Goal: Transaction & Acquisition: Obtain resource

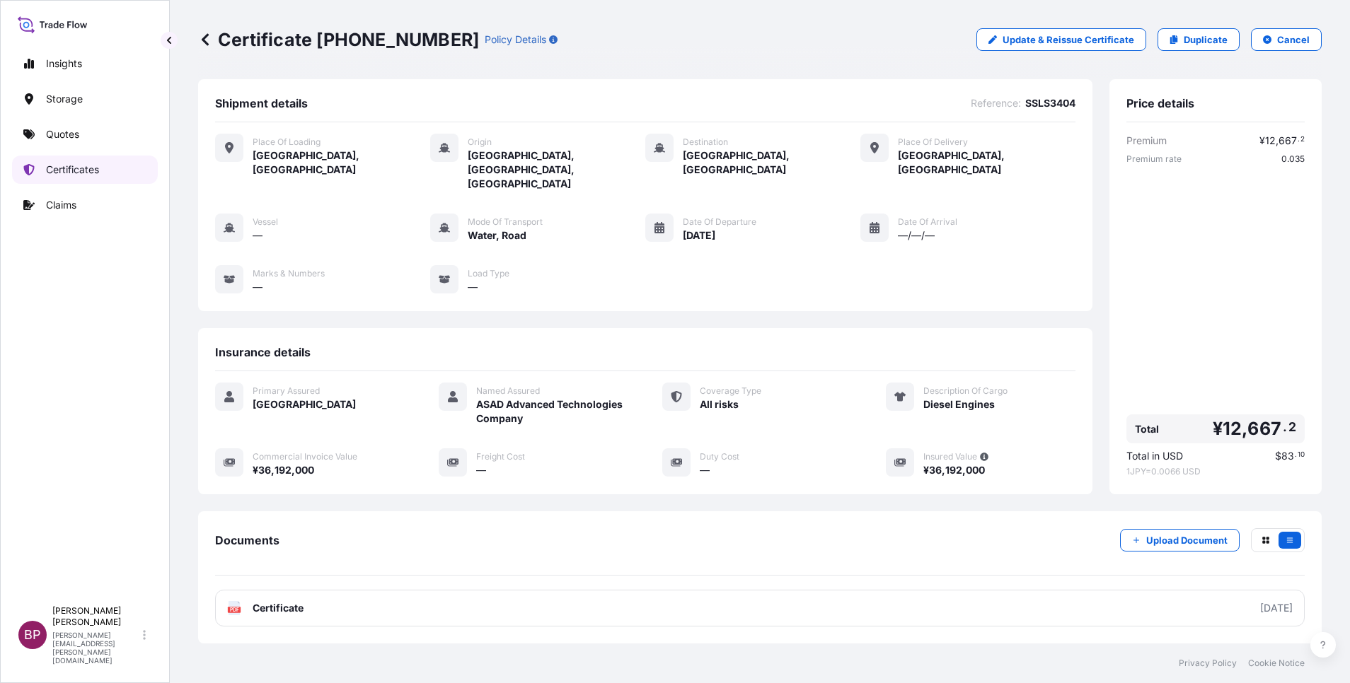
click at [79, 174] on p "Certificates" at bounding box center [72, 170] width 53 height 14
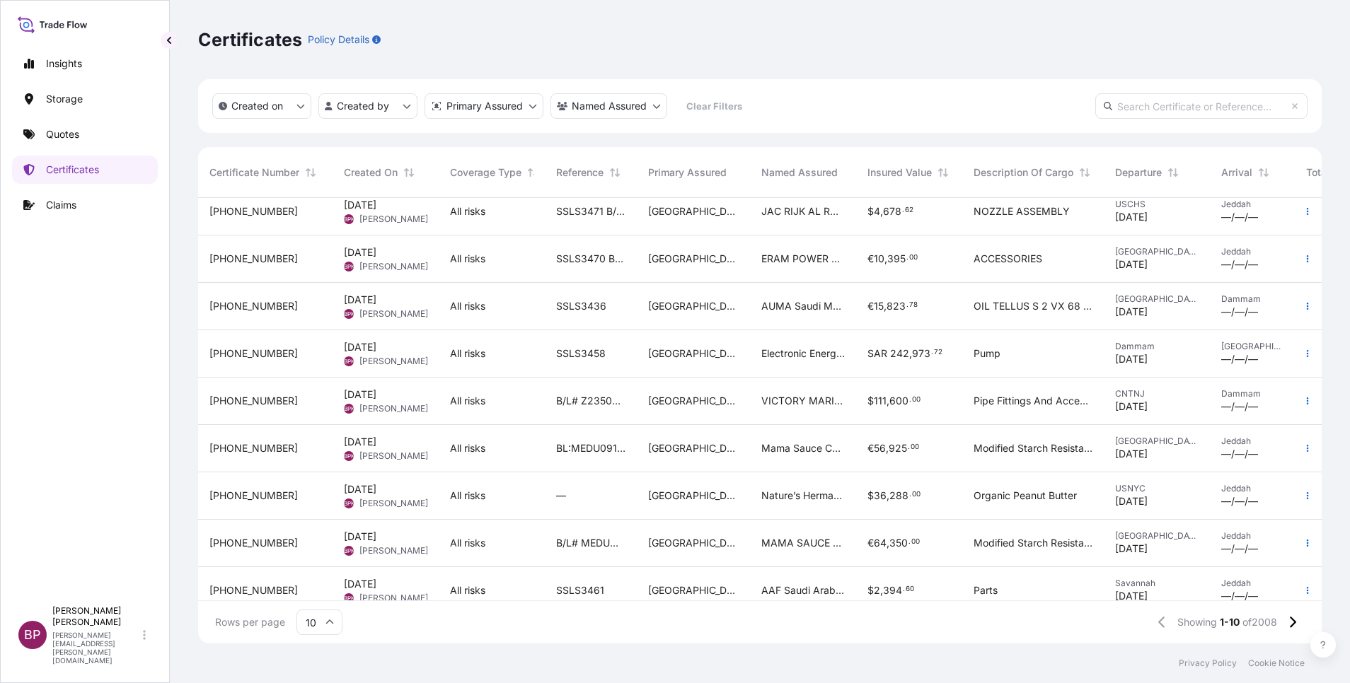
scroll to position [88, 0]
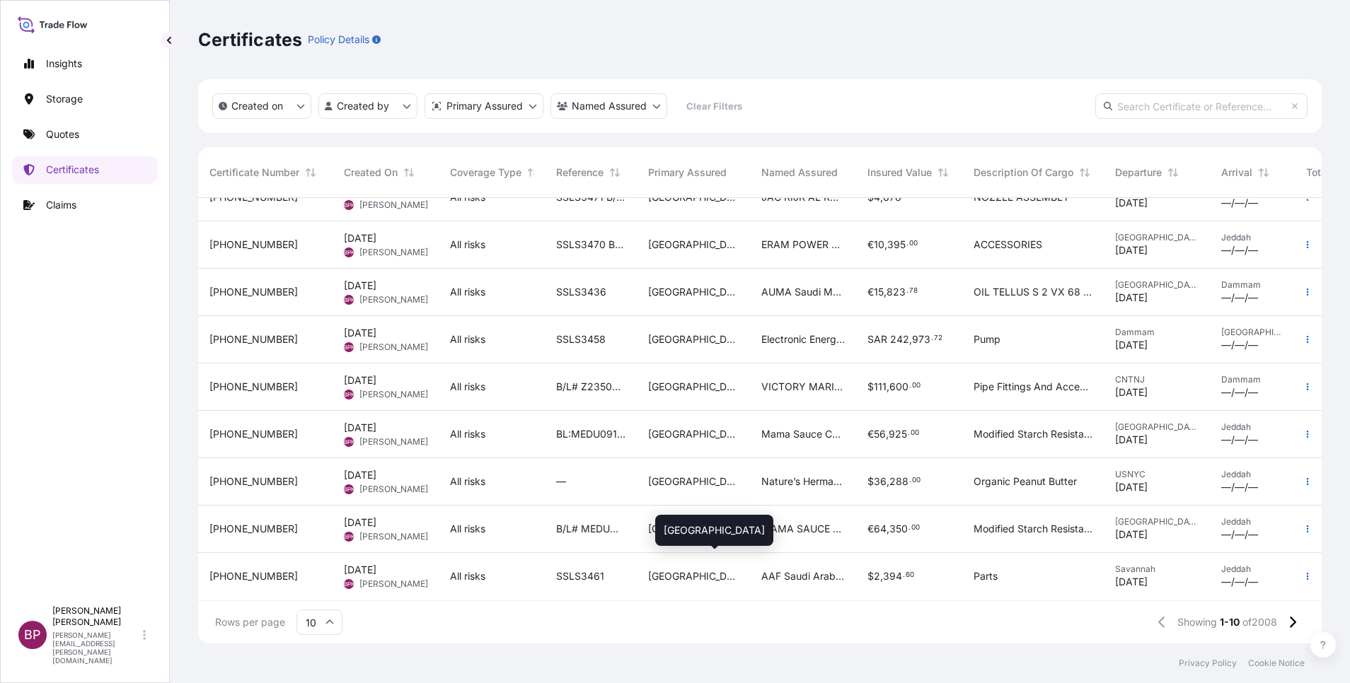
click at [654, 569] on span "[GEOGRAPHIC_DATA]" at bounding box center [693, 576] width 91 height 14
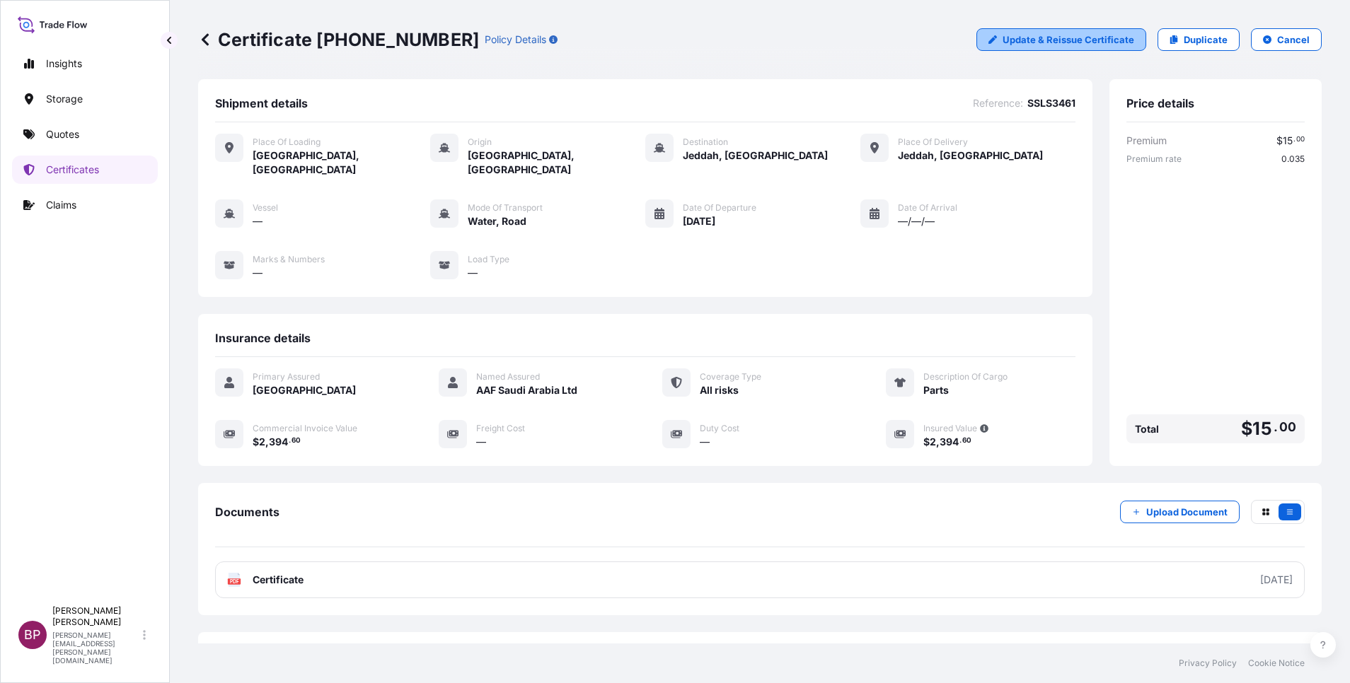
click at [1084, 45] on p "Update & Reissue Certificate" at bounding box center [1068, 40] width 132 height 14
select select "Road / [GEOGRAPHIC_DATA]"
select select "Water"
select select "Road / [GEOGRAPHIC_DATA]"
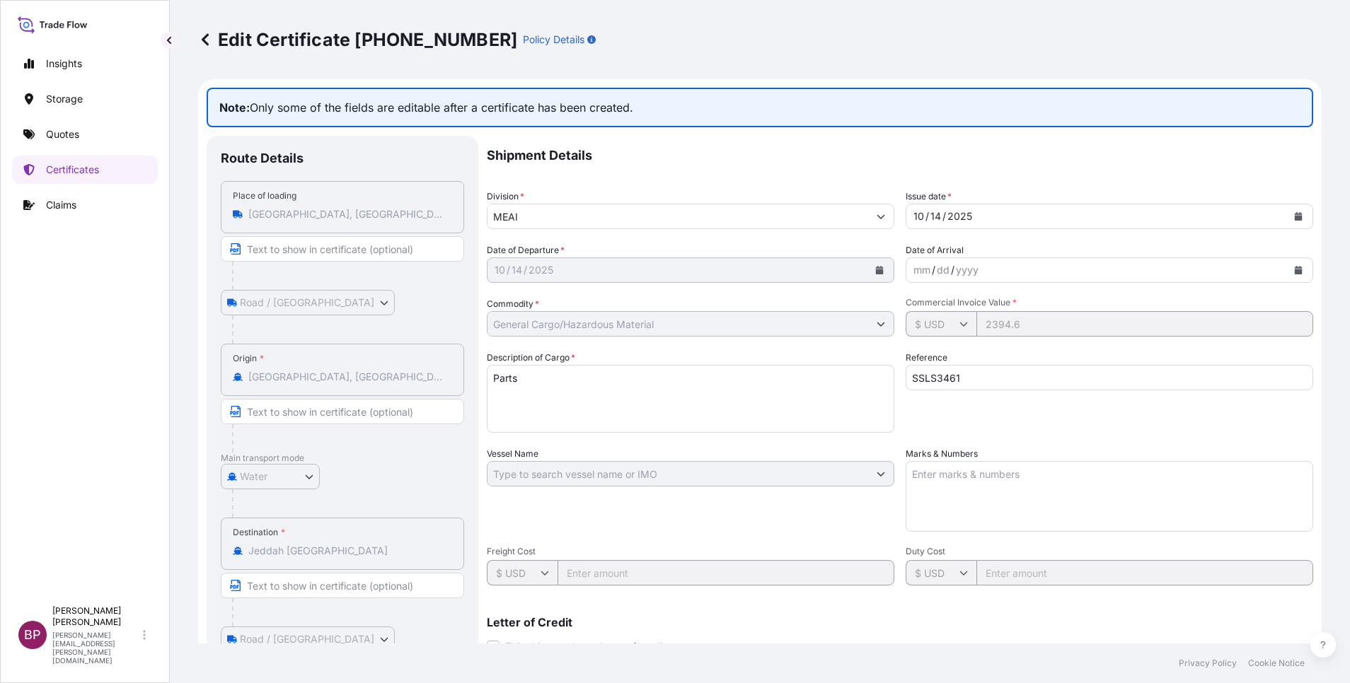
click at [209, 40] on icon at bounding box center [205, 40] width 14 height 14
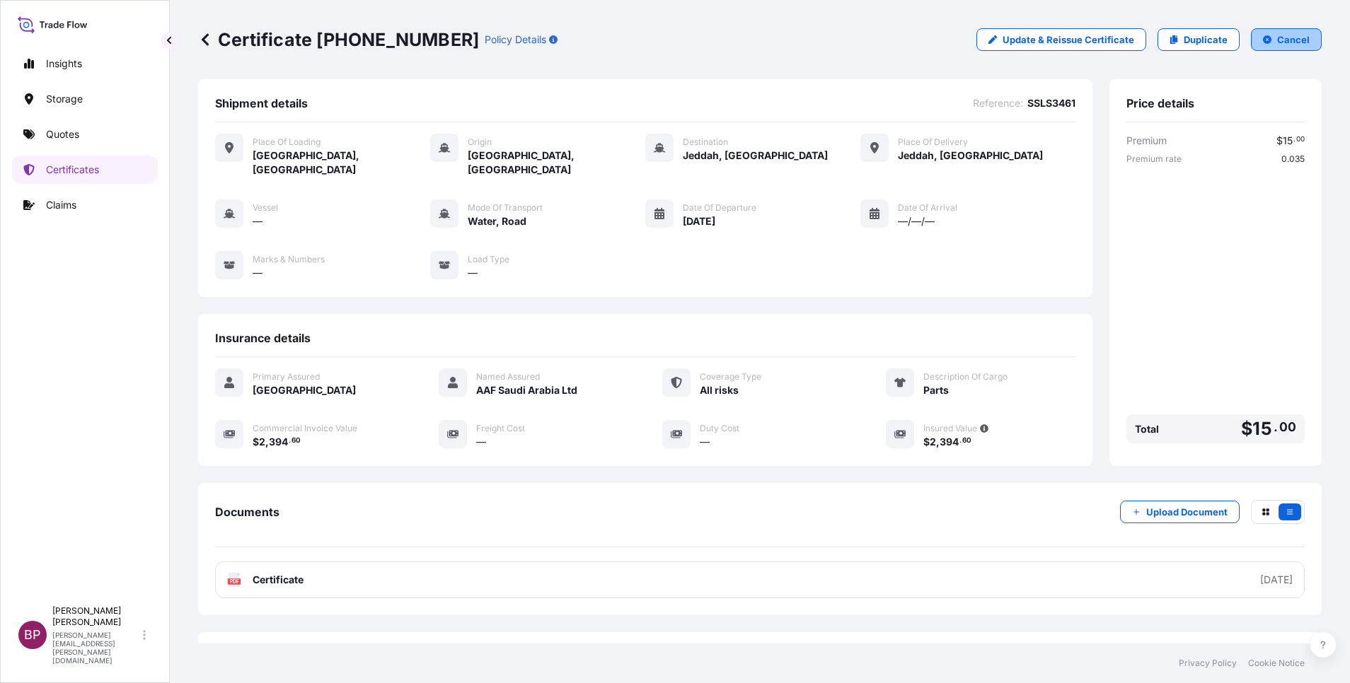
click at [1277, 42] on p "Cancel" at bounding box center [1293, 40] width 33 height 14
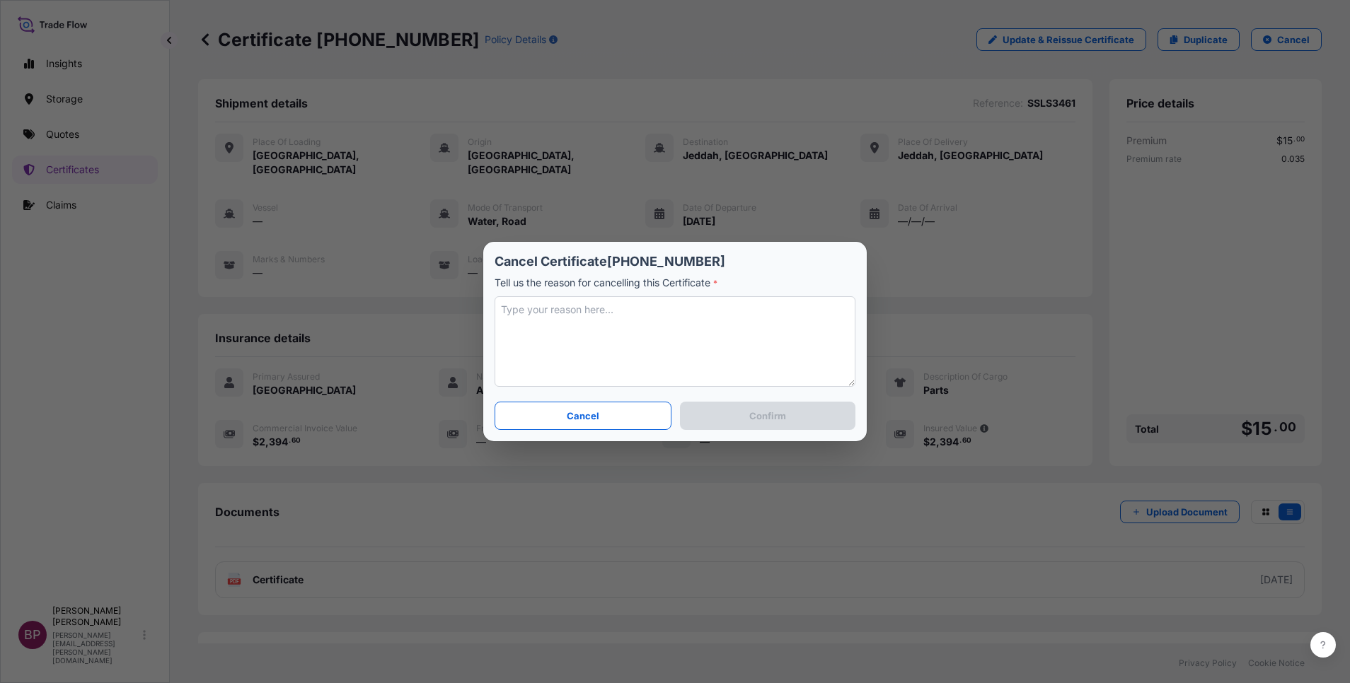
click at [627, 345] on textarea at bounding box center [674, 341] width 361 height 91
type textarea "Add 10% on value."
click at [741, 422] on button "Confirm" at bounding box center [767, 416] width 175 height 28
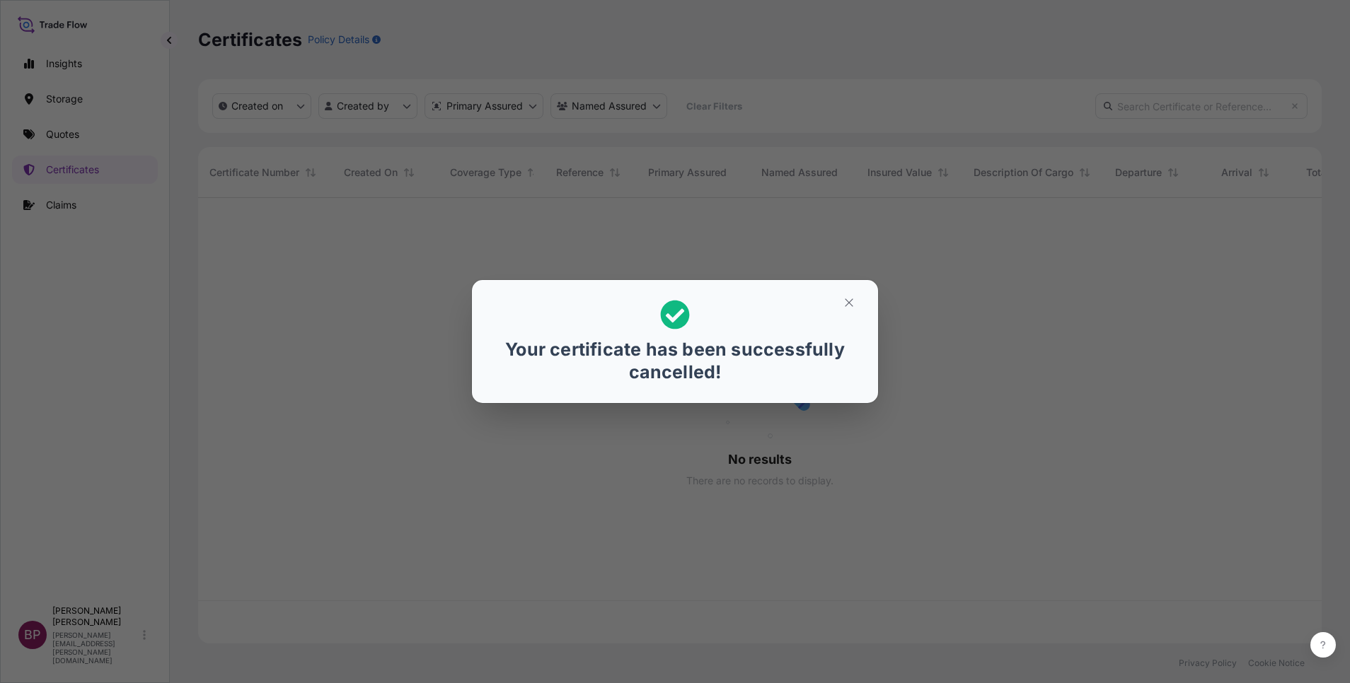
scroll to position [437, 1107]
click at [847, 301] on icon "button" at bounding box center [849, 302] width 8 height 8
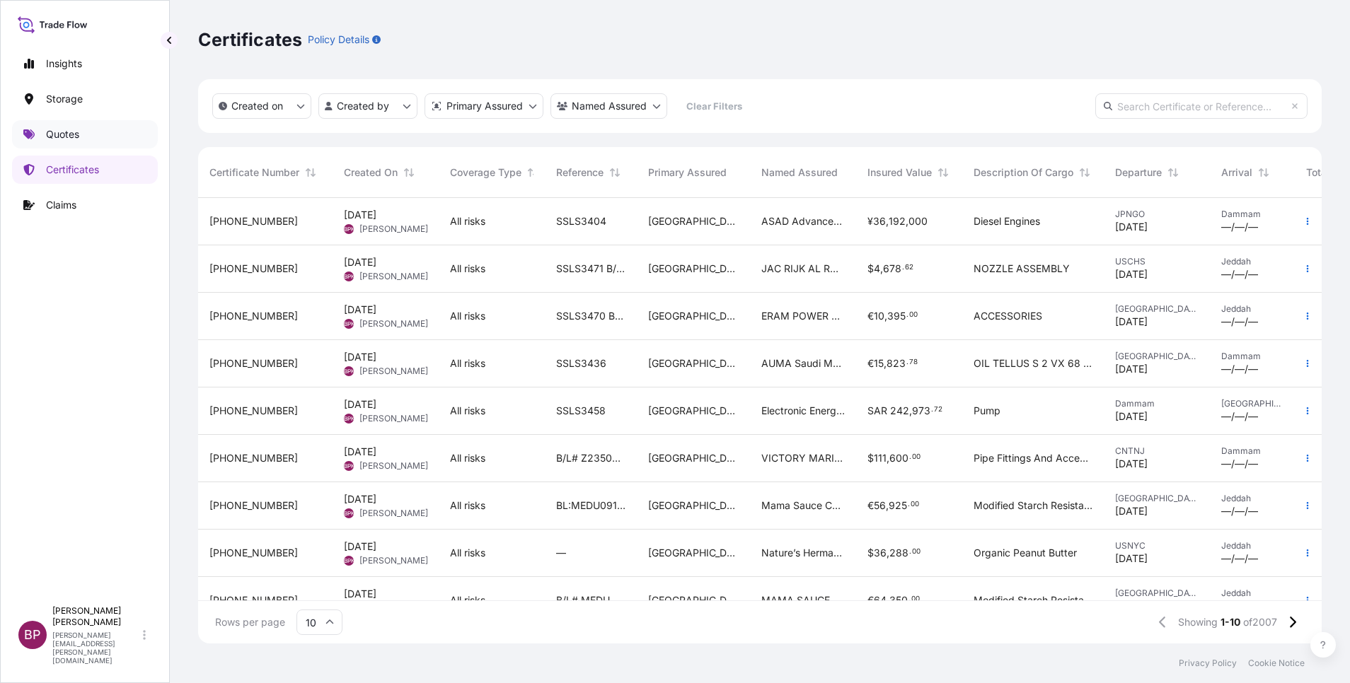
click at [70, 139] on p "Quotes" at bounding box center [62, 134] width 33 height 14
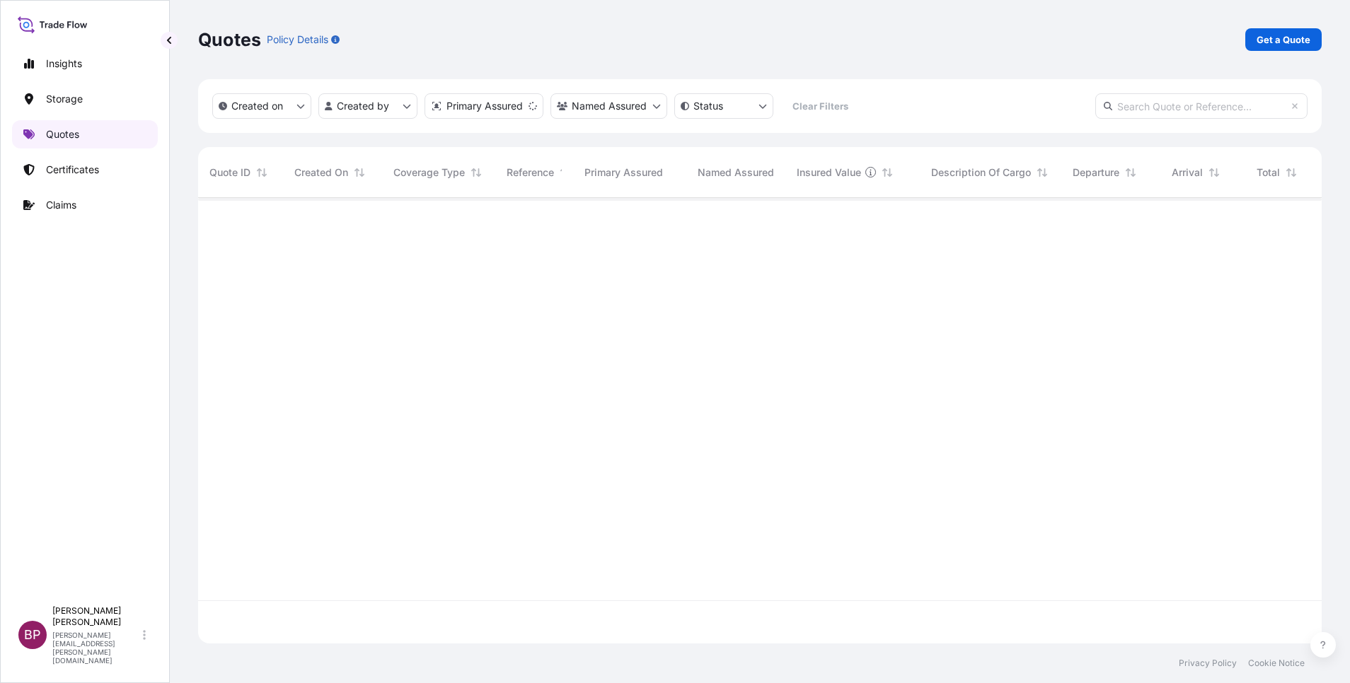
scroll to position [437, 1107]
click at [1281, 49] on link "Get a Quote" at bounding box center [1283, 39] width 76 height 23
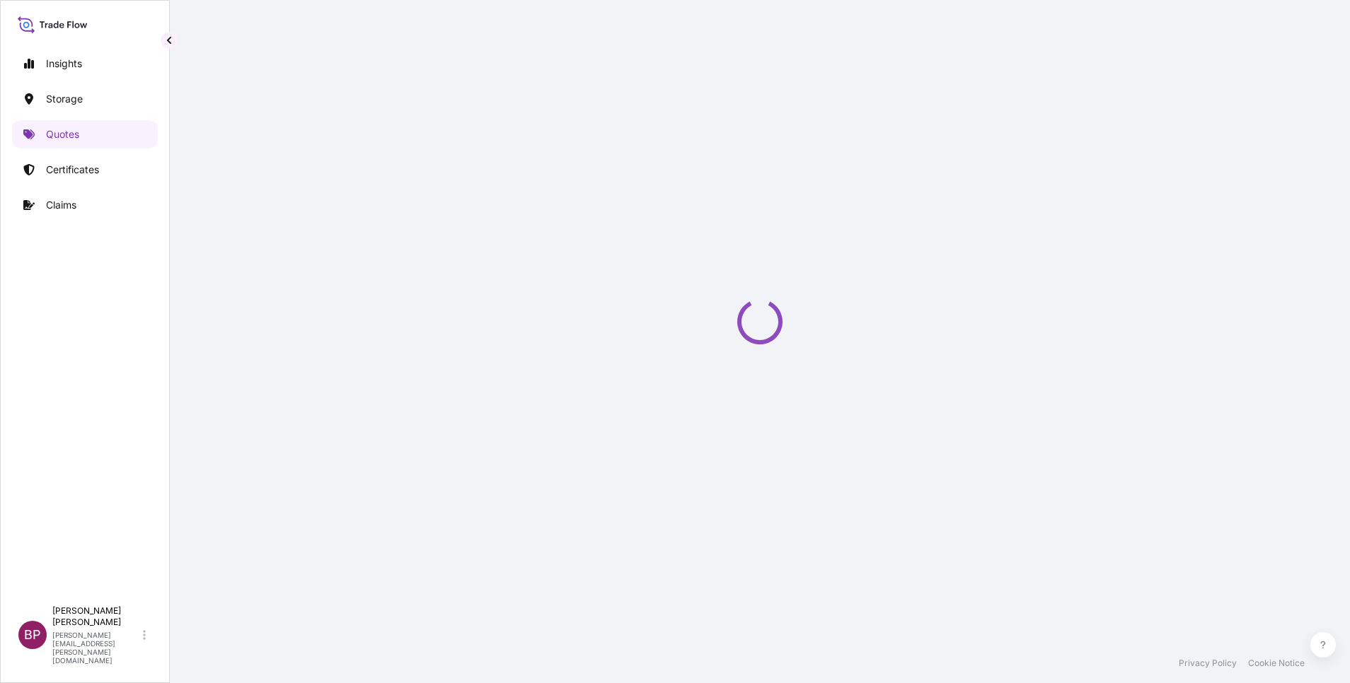
scroll to position [23, 0]
select select "Water"
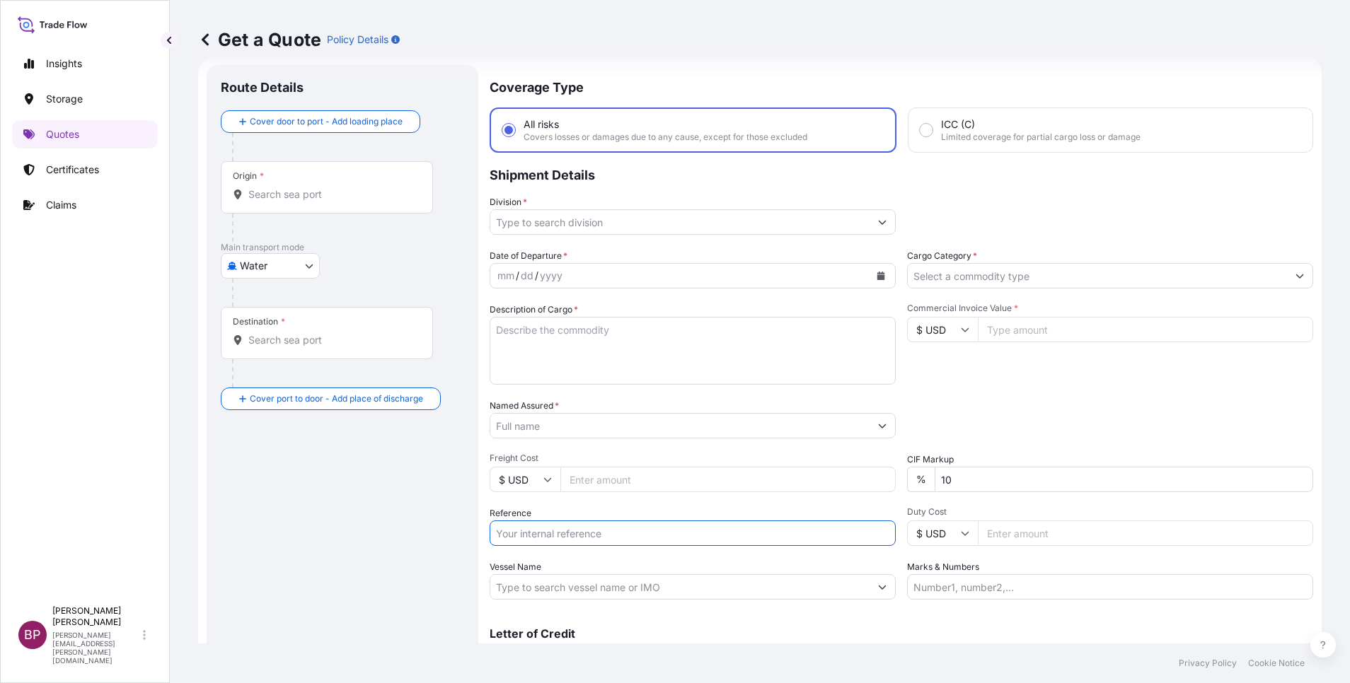
click at [611, 538] on input "Reference" at bounding box center [692, 533] width 406 height 25
paste input "SSLS3461"
type input "SSLS3461"
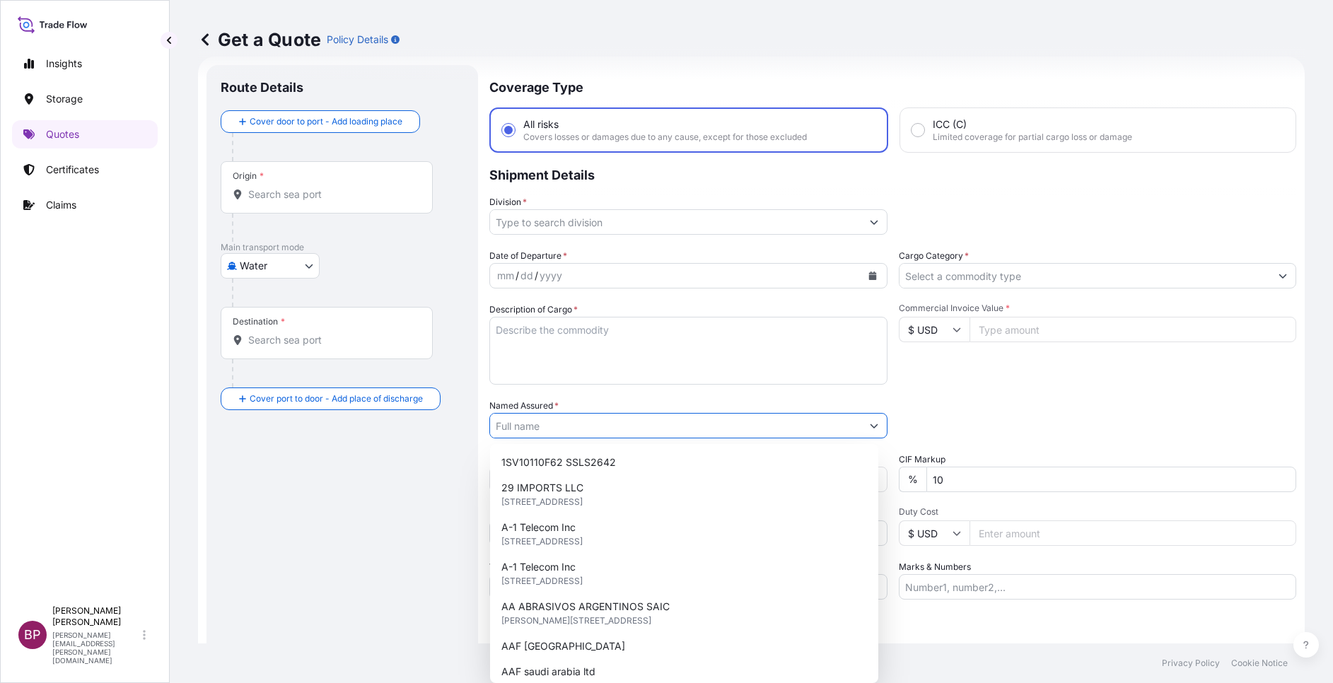
click at [587, 419] on input "Named Assured *" at bounding box center [675, 425] width 371 height 25
paste input "AAF Saudi Arabia Ltd"
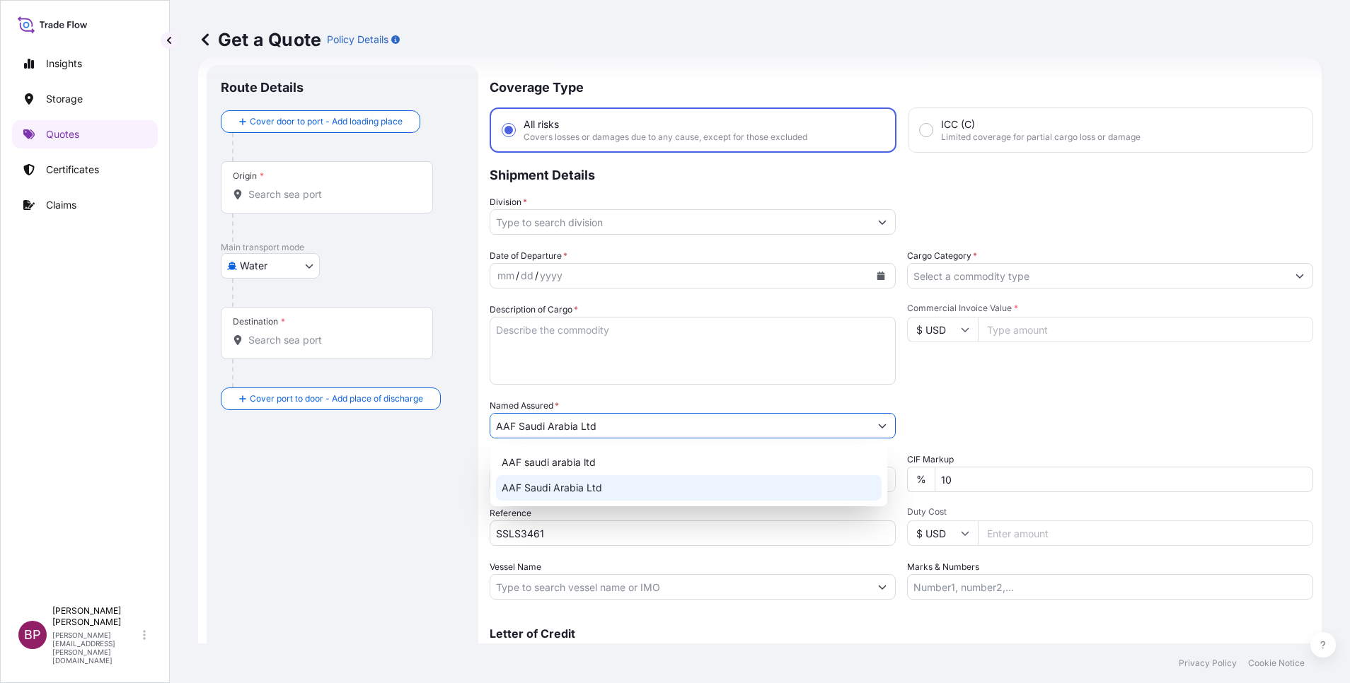
type input "AAF Saudi Arabia Ltd"
click at [621, 369] on textarea "Description of Cargo *" at bounding box center [692, 351] width 406 height 68
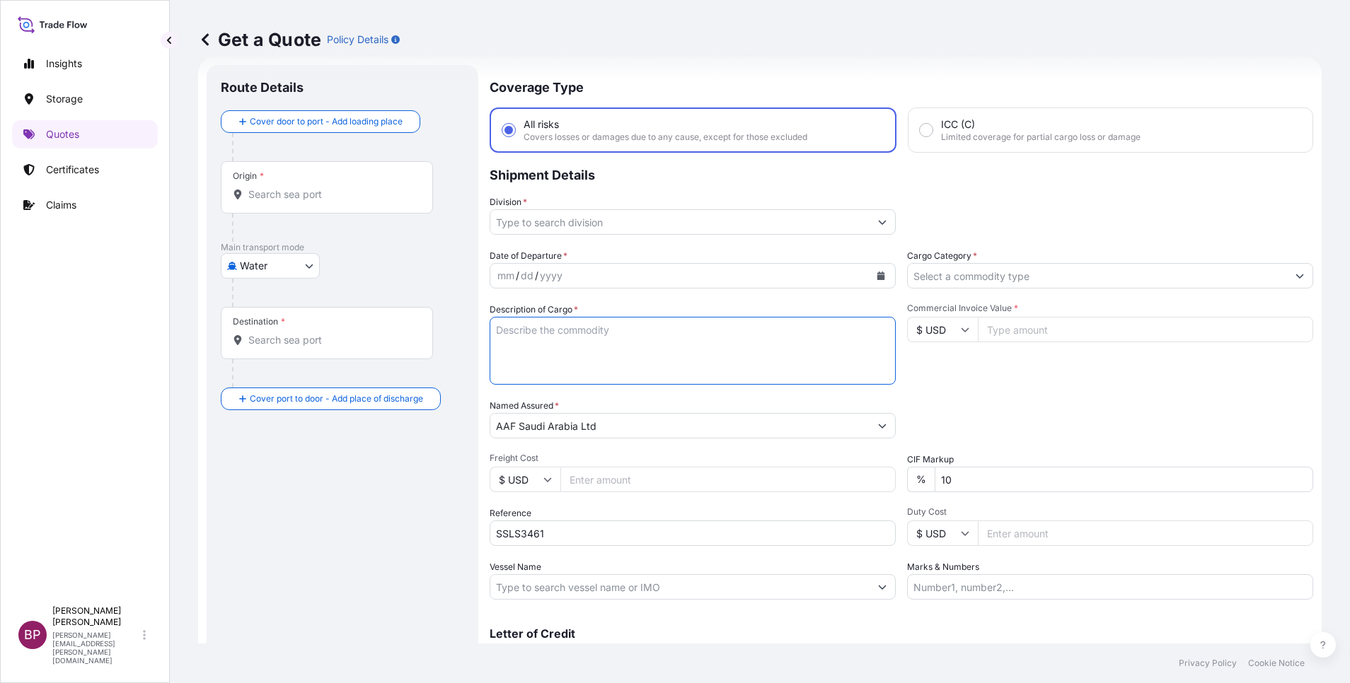
paste textarea "Parts"
type textarea "Parts"
click at [1057, 328] on input "Commercial Invoice Value *" at bounding box center [1145, 329] width 335 height 25
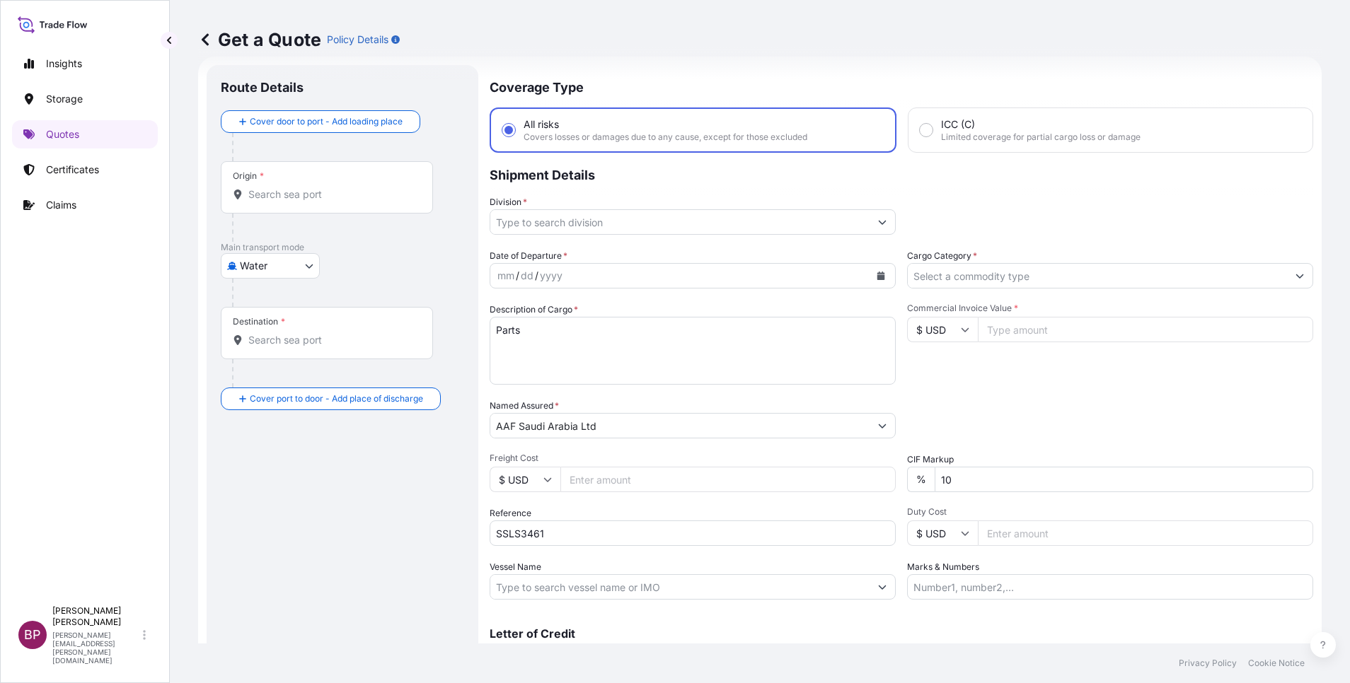
paste input "2394.6"
type input "2394.6"
click at [1081, 273] on input "Cargo Category *" at bounding box center [1096, 275] width 379 height 25
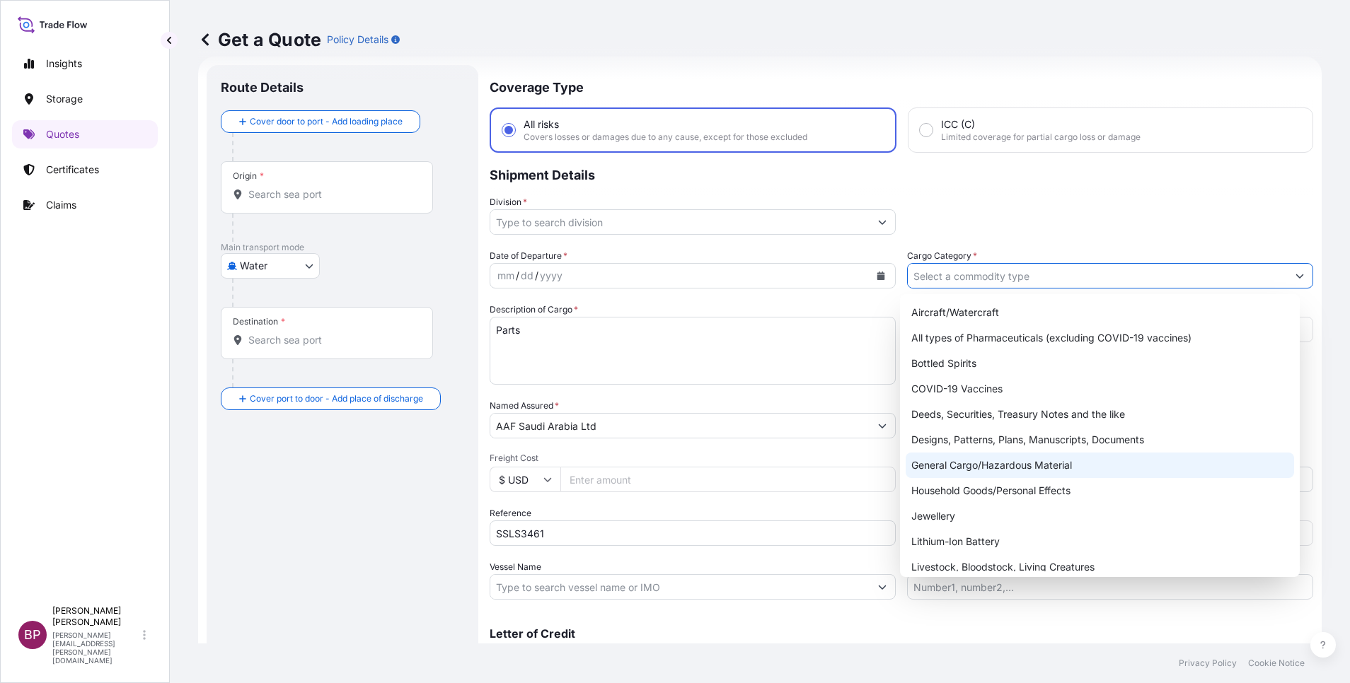
click at [974, 468] on div "General Cargo/Hazardous Material" at bounding box center [1099, 465] width 388 height 25
type input "General Cargo/Hazardous Material"
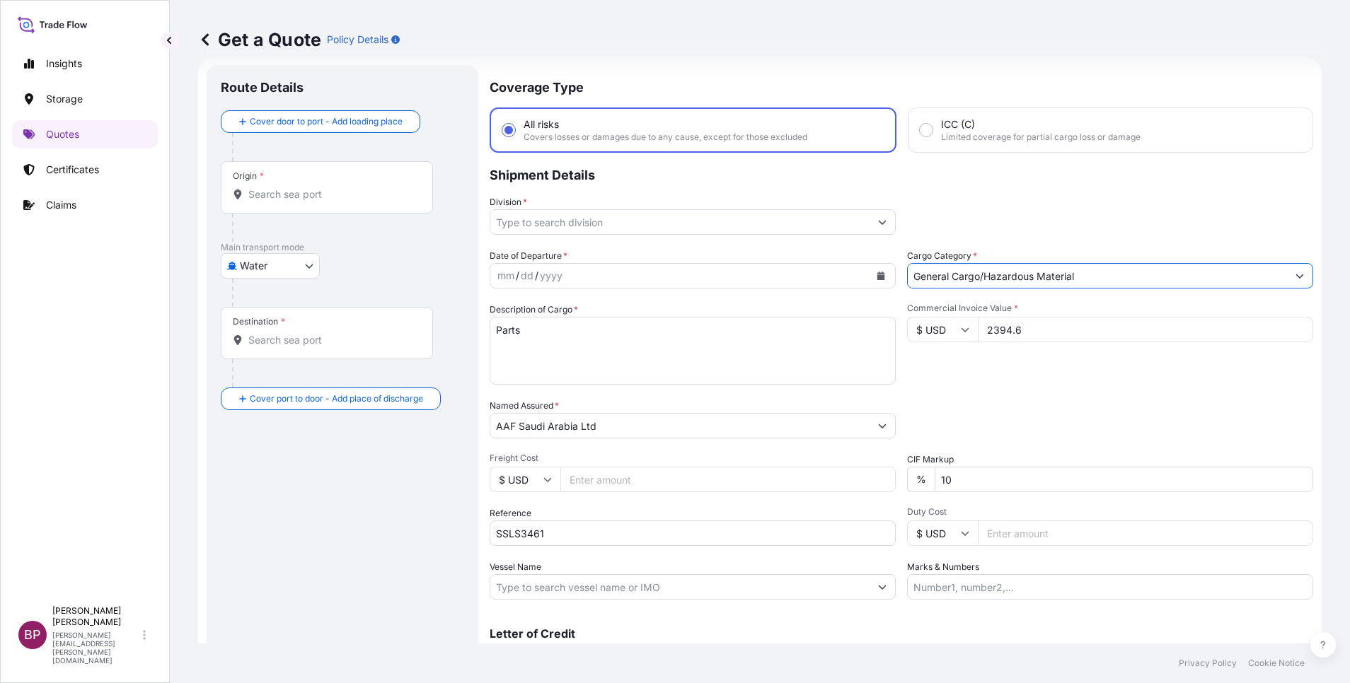
click at [869, 228] on button "Show suggestions" at bounding box center [881, 221] width 25 height 25
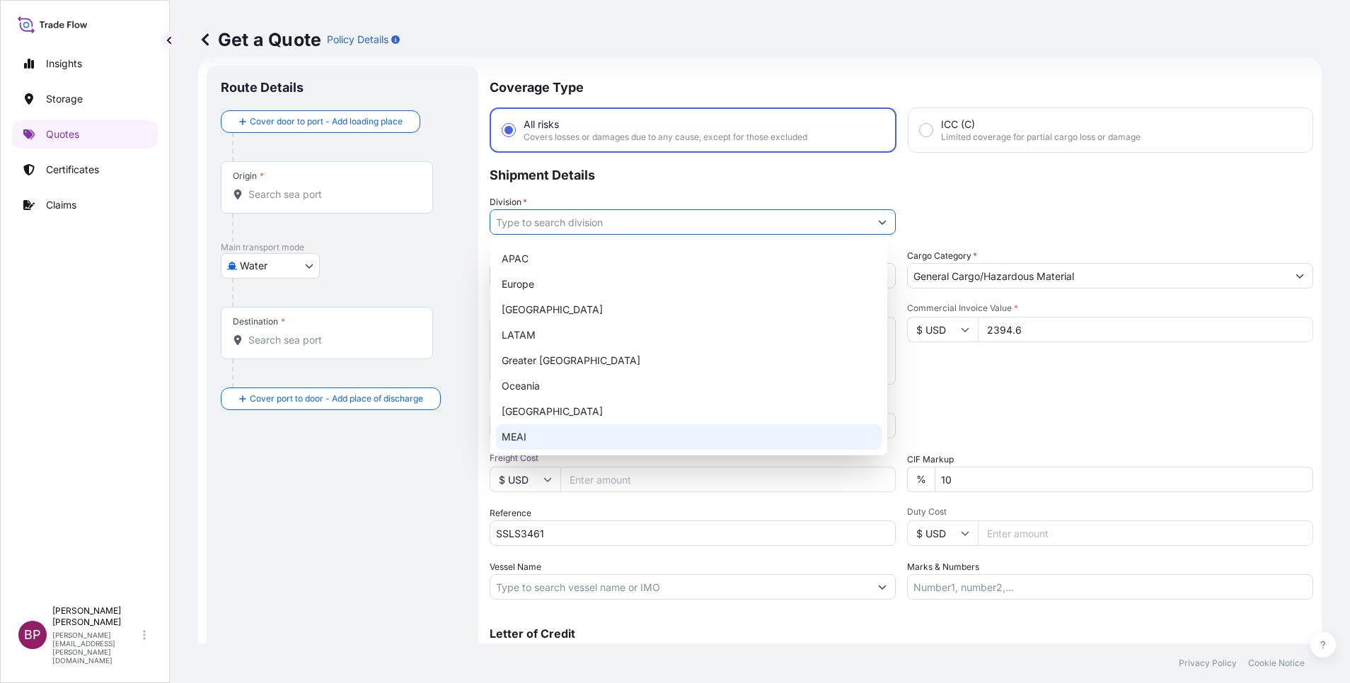
click at [576, 429] on div "MEAI" at bounding box center [688, 436] width 385 height 25
type input "MEAI"
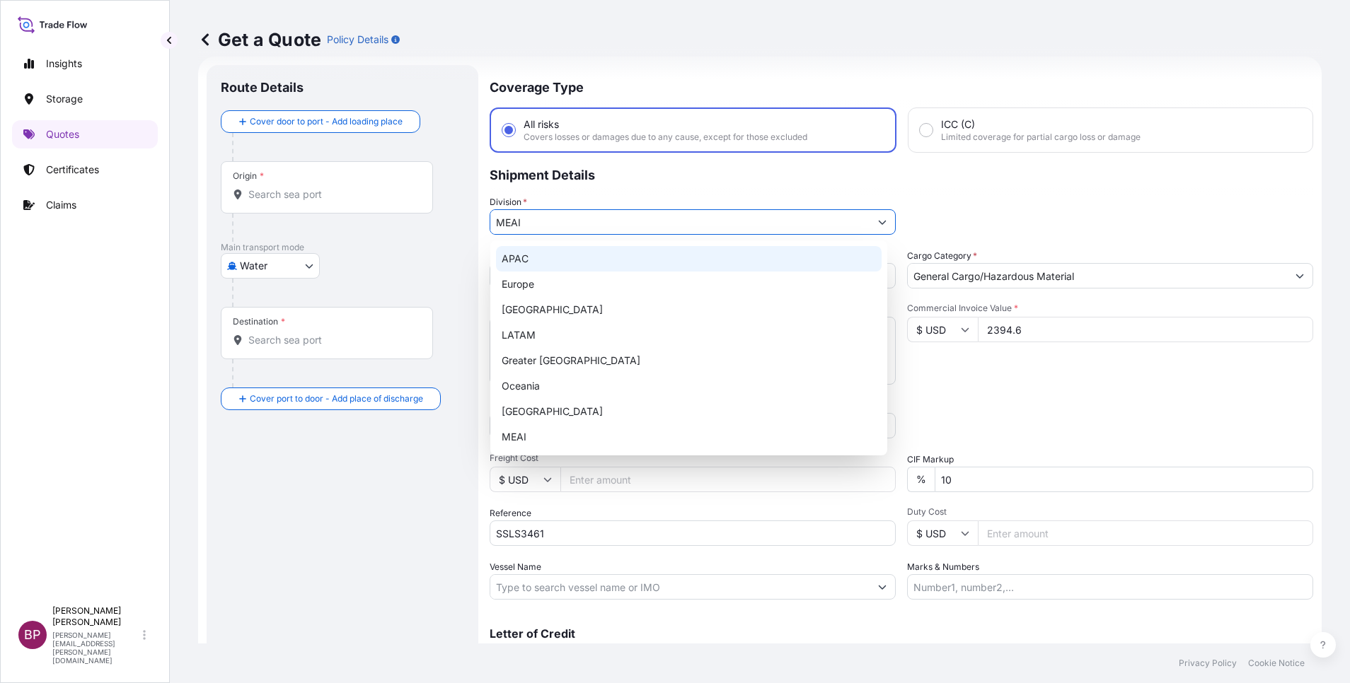
click at [950, 199] on div "Division * MEAI" at bounding box center [900, 215] width 823 height 40
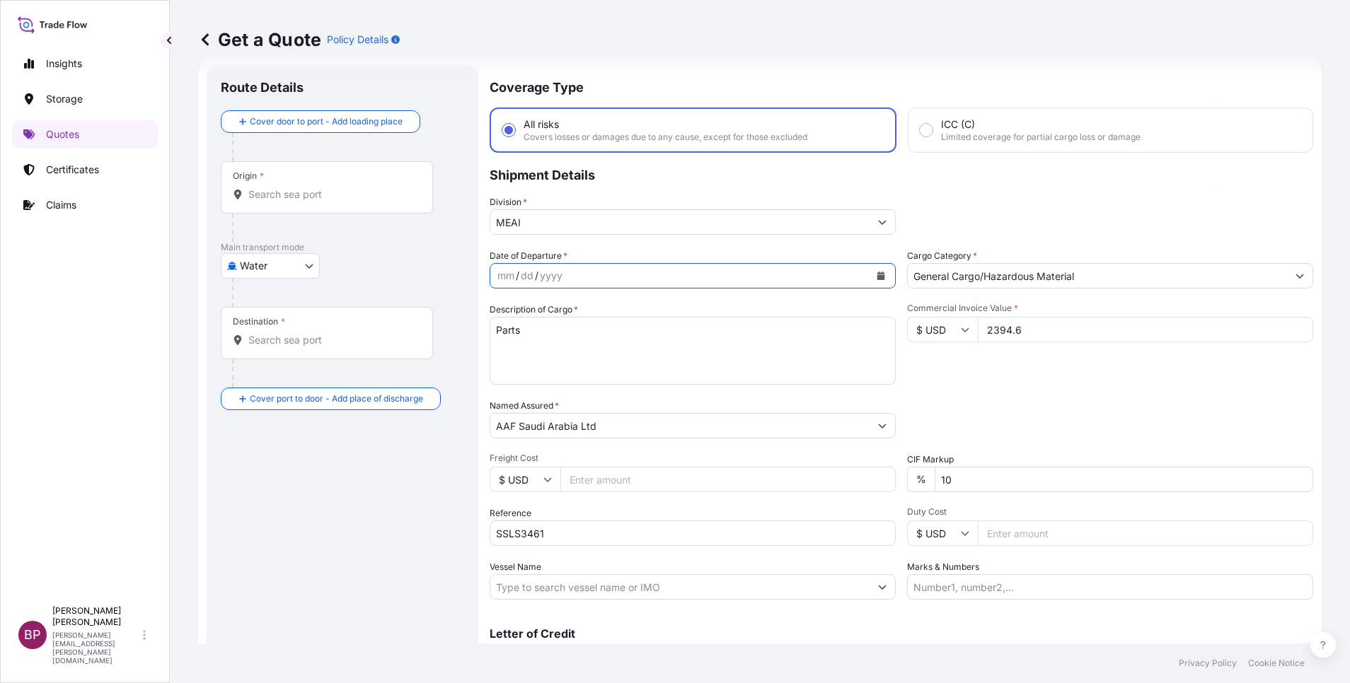
click at [877, 273] on button "Calendar" at bounding box center [880, 276] width 23 height 23
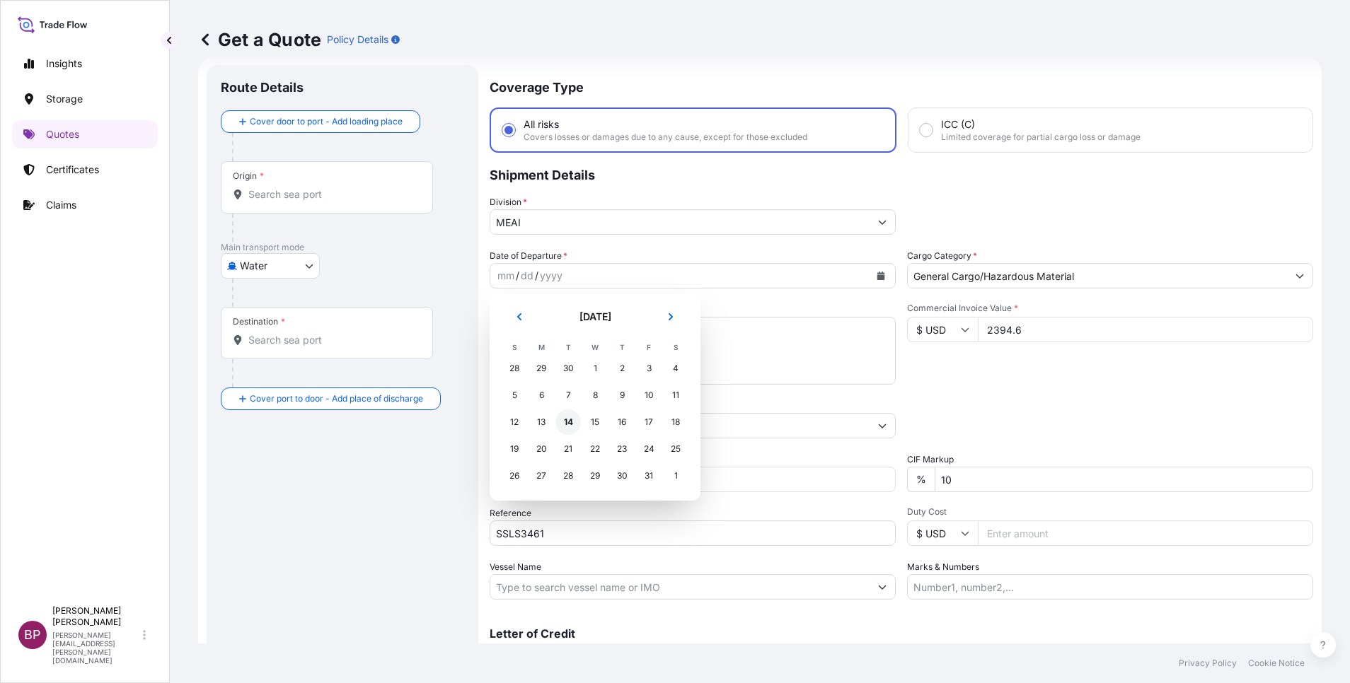
click at [569, 424] on div "14" at bounding box center [567, 422] width 25 height 25
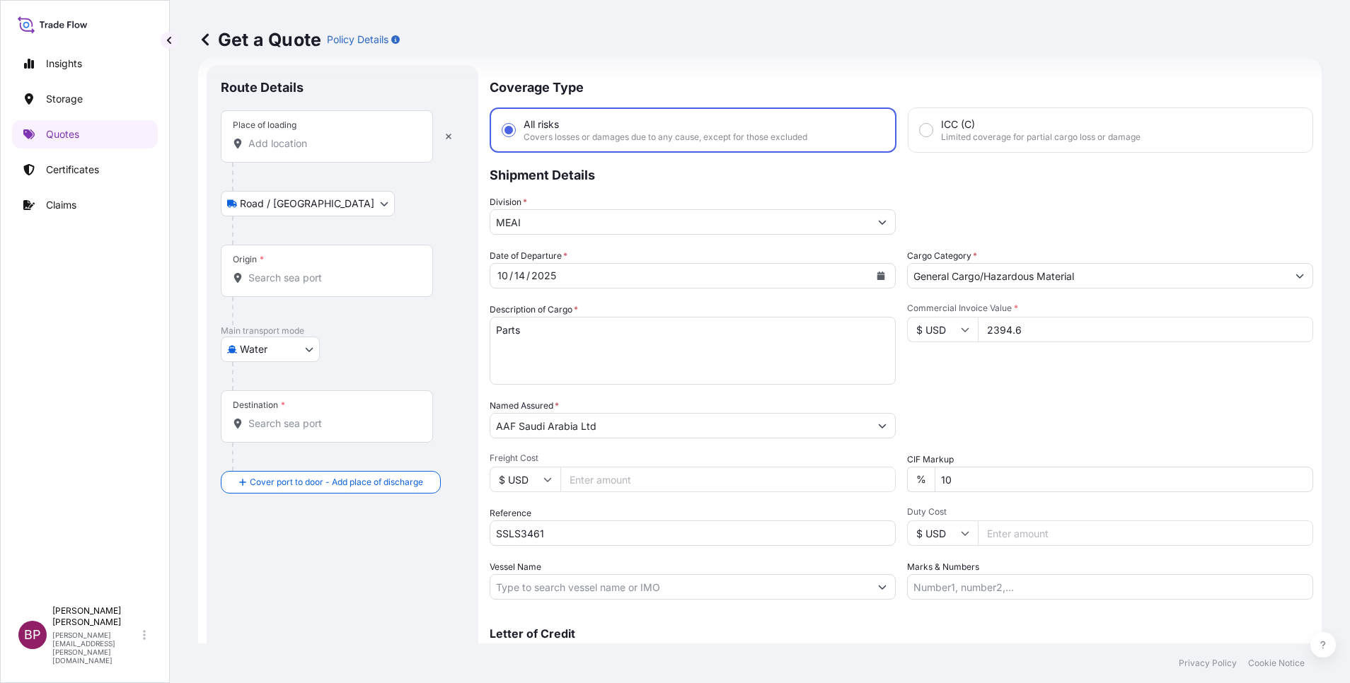
click at [308, 148] on input "Place of loading" at bounding box center [331, 144] width 167 height 14
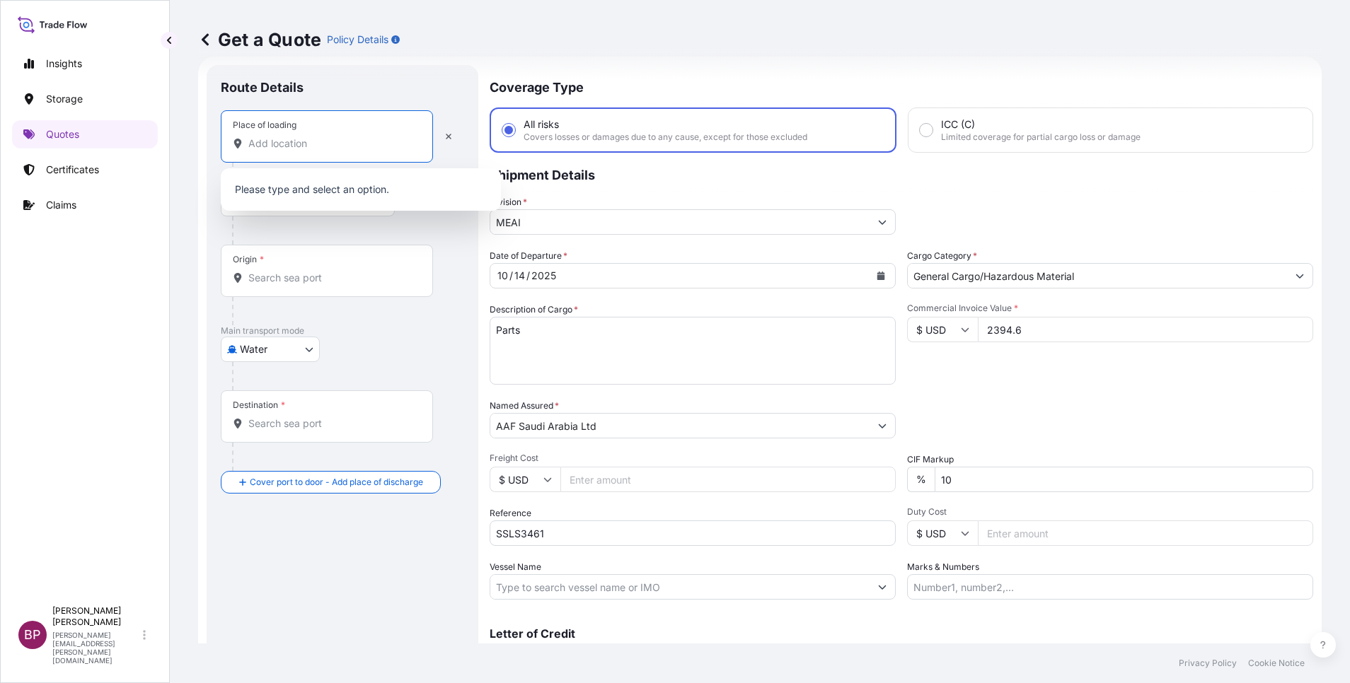
paste input "Savannah"
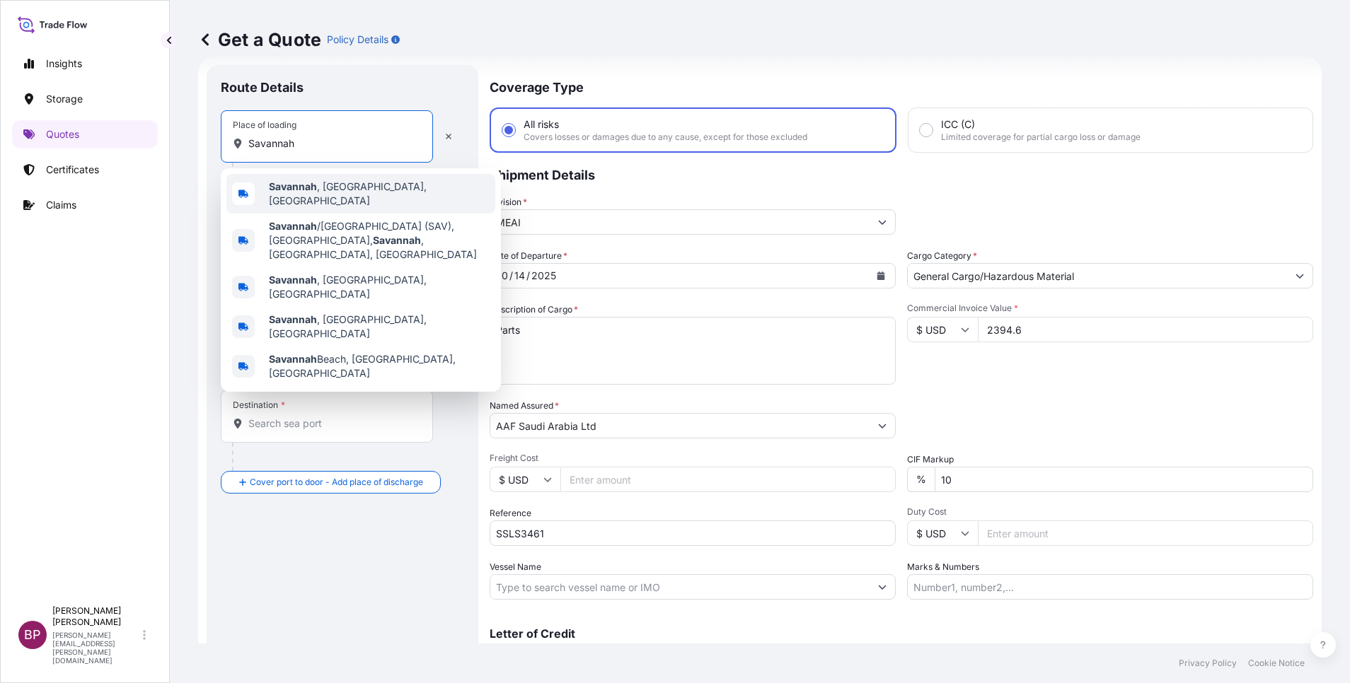
click at [356, 190] on span "[GEOGRAPHIC_DATA] , [GEOGRAPHIC_DATA], [GEOGRAPHIC_DATA]" at bounding box center [379, 194] width 221 height 28
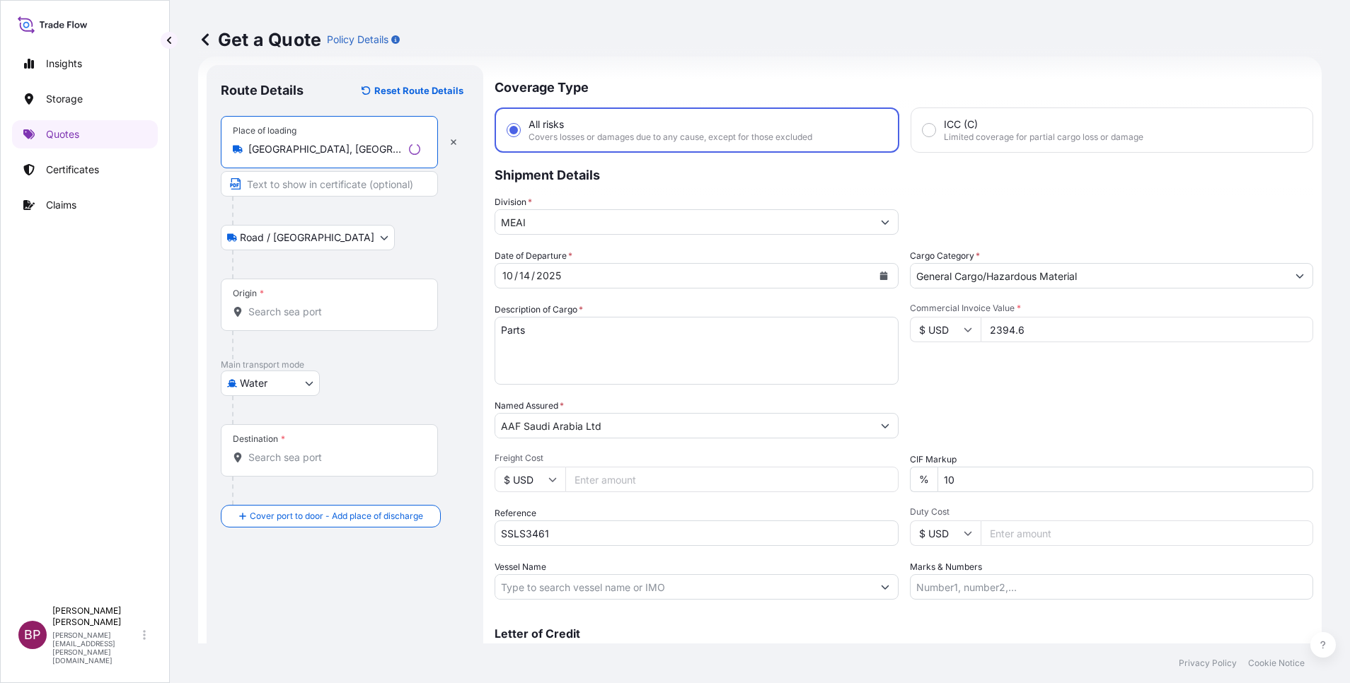
type input "[GEOGRAPHIC_DATA], [GEOGRAPHIC_DATA], [GEOGRAPHIC_DATA]"
click at [342, 315] on input "Origin *" at bounding box center [334, 312] width 172 height 14
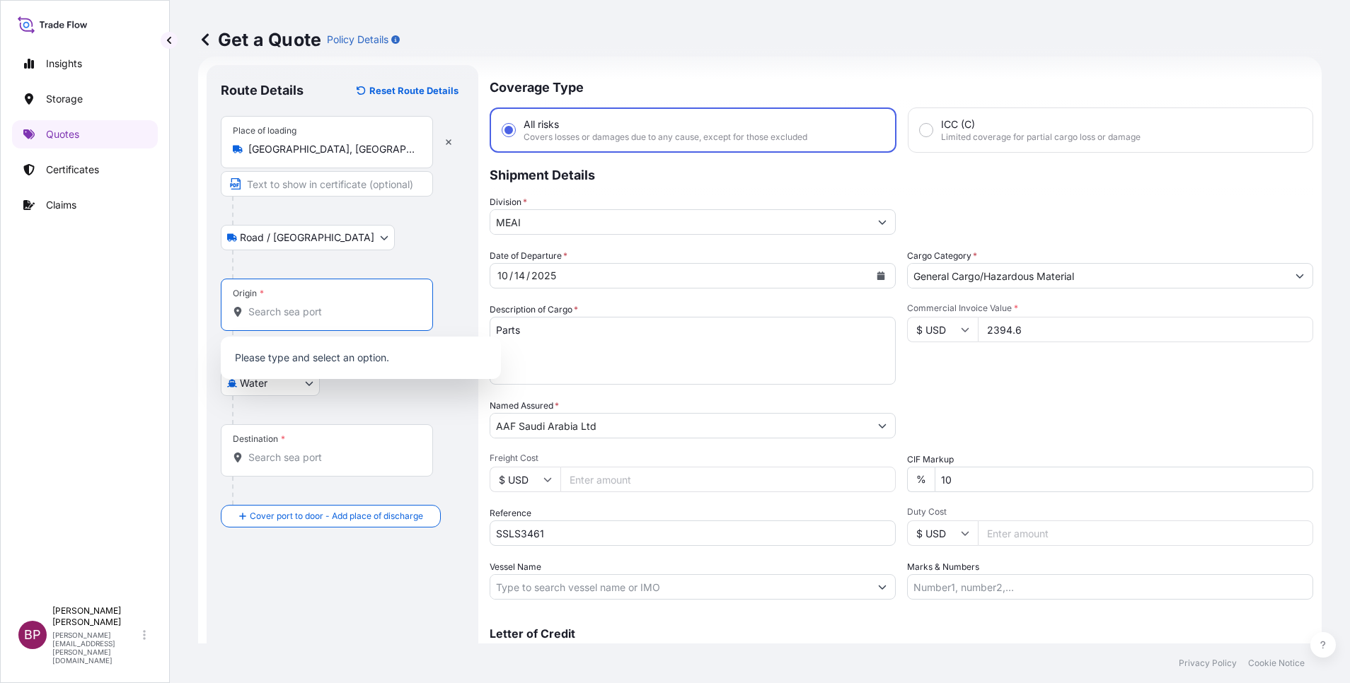
paste input "Savannah"
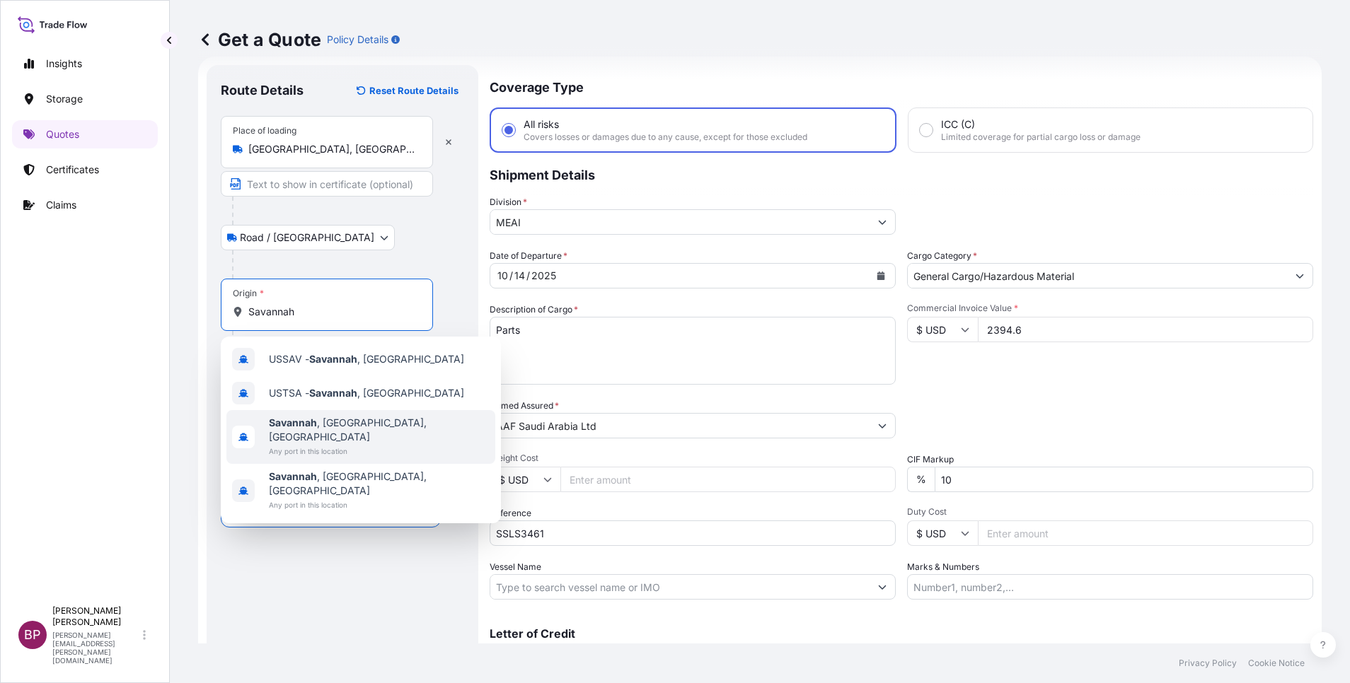
click at [369, 431] on div "[GEOGRAPHIC_DATA] , [GEOGRAPHIC_DATA], [GEOGRAPHIC_DATA] Any port in this locat…" at bounding box center [360, 437] width 269 height 54
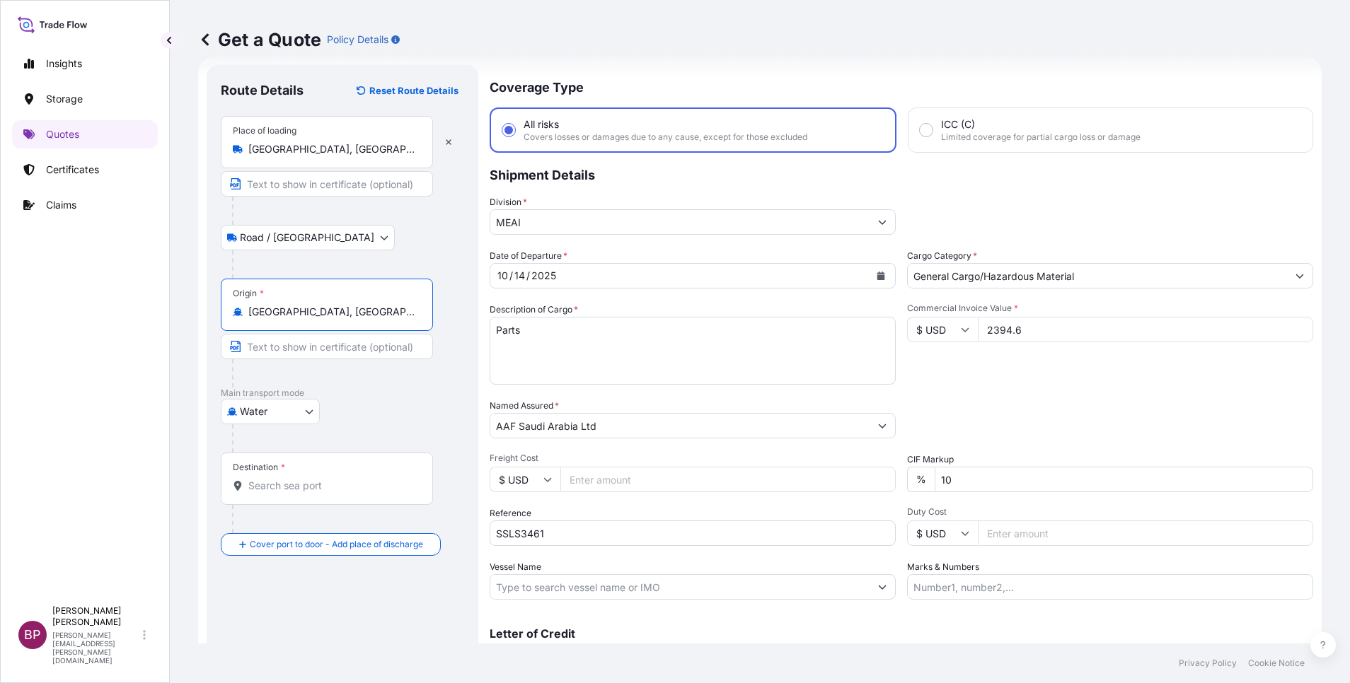
type input "[GEOGRAPHIC_DATA], [GEOGRAPHIC_DATA], [GEOGRAPHIC_DATA]"
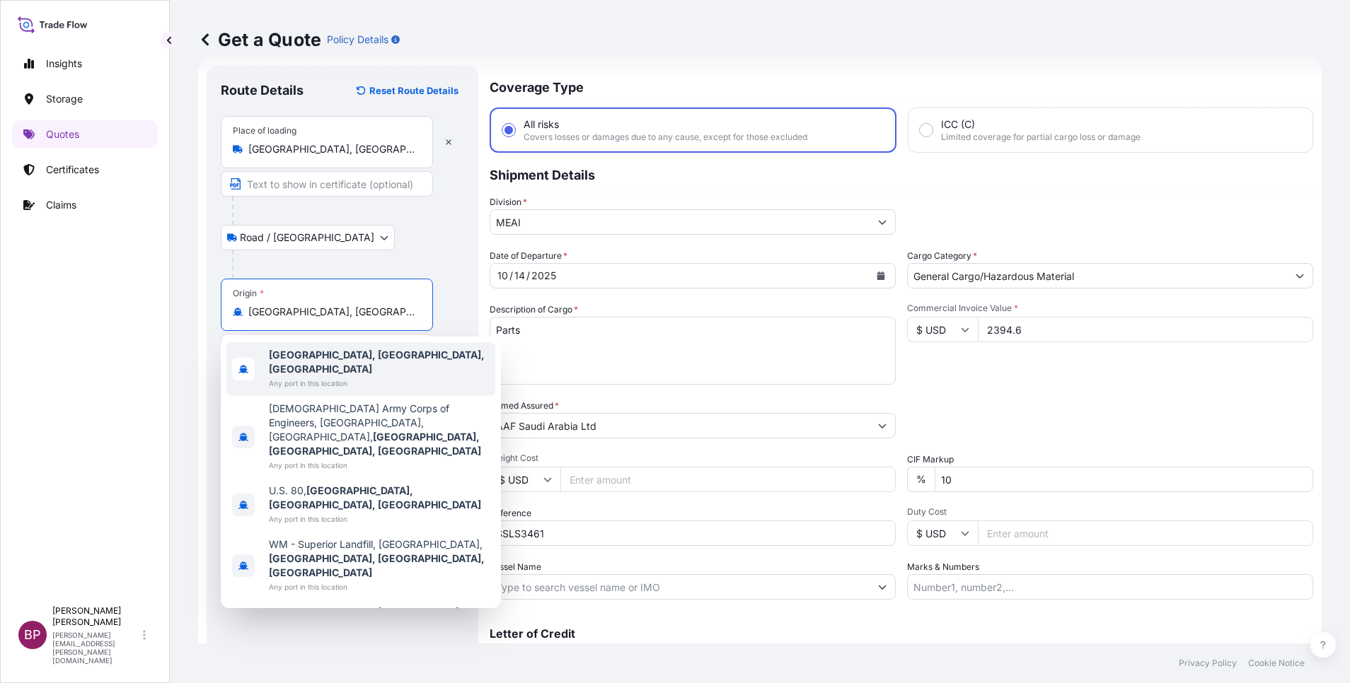
click at [444, 234] on div "Road / [GEOGRAPHIC_DATA] / Inland" at bounding box center [342, 237] width 243 height 25
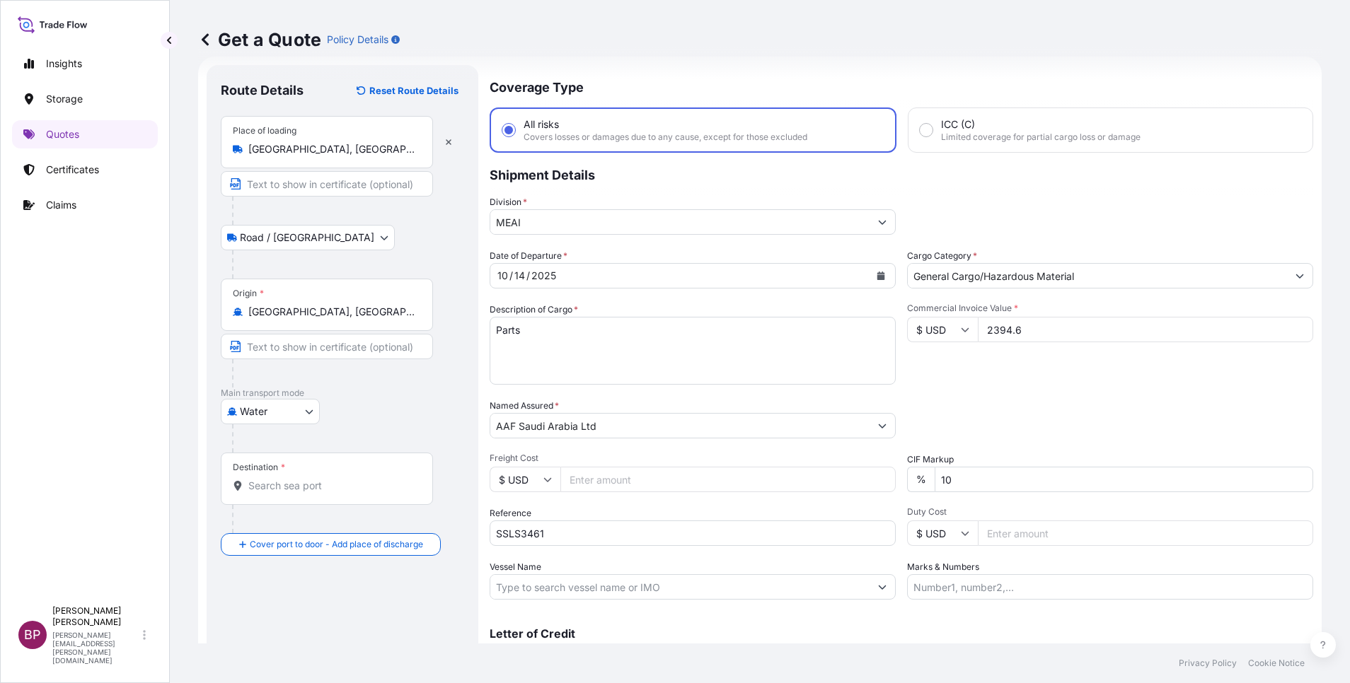
click at [294, 481] on input "Destination *" at bounding box center [331, 486] width 167 height 14
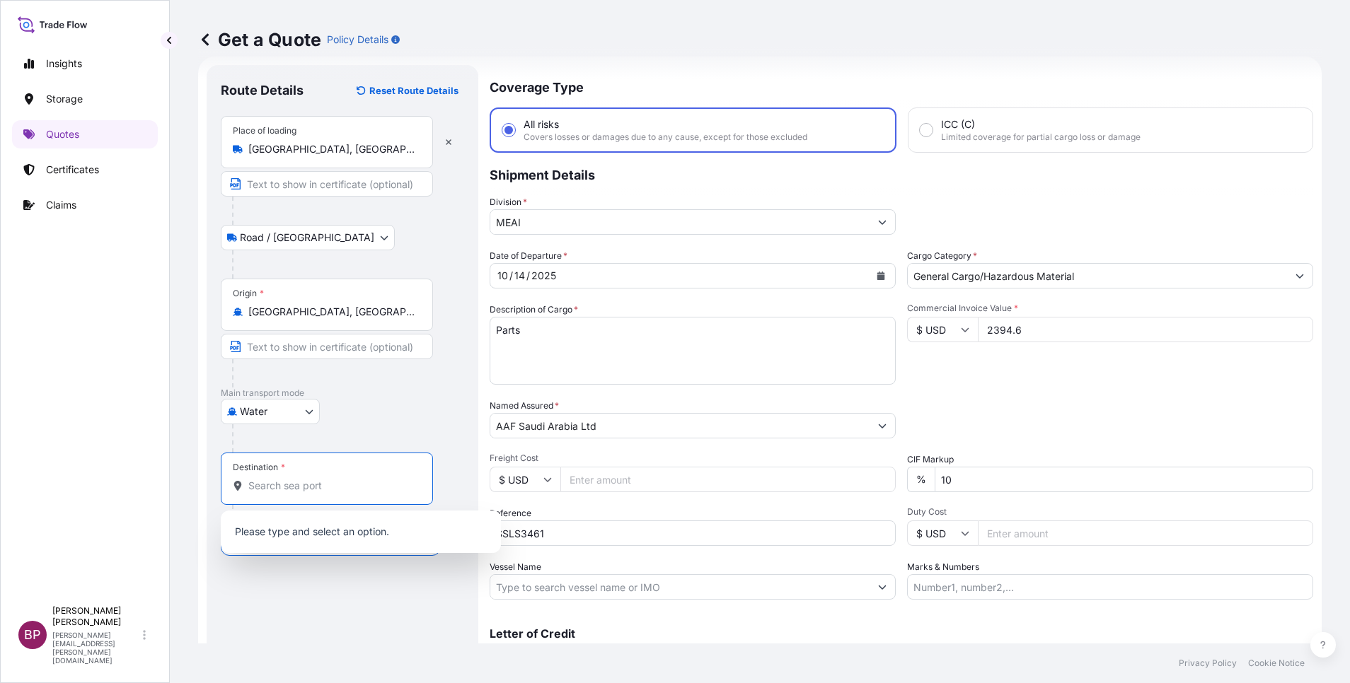
paste input "Jeddah"
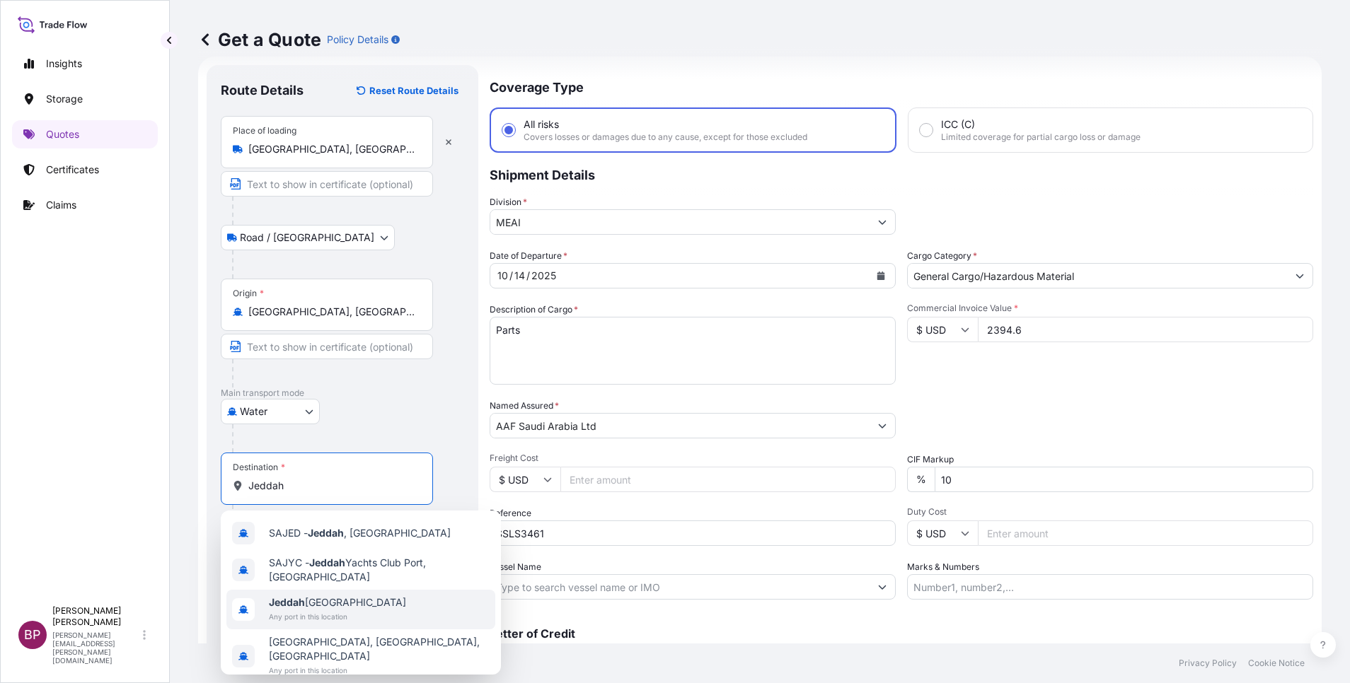
click at [364, 608] on span "Jeddah [GEOGRAPHIC_DATA]" at bounding box center [337, 603] width 137 height 14
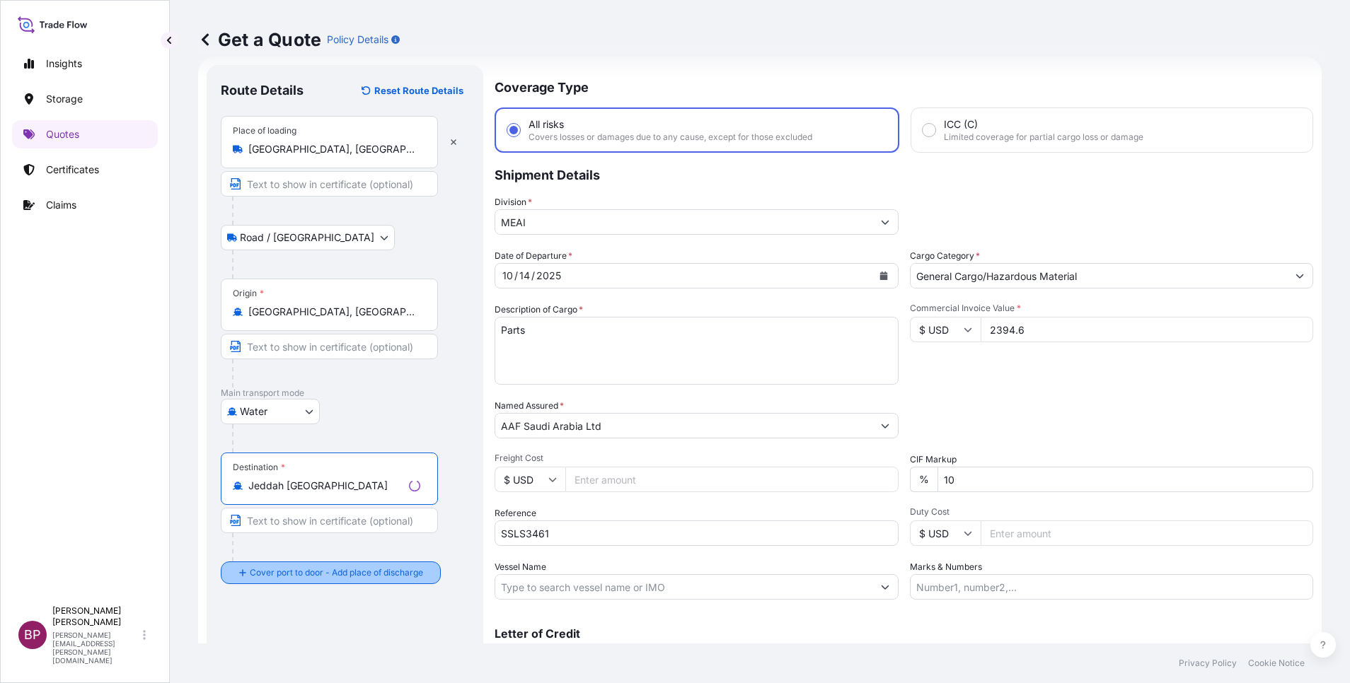
type input "Jeddah [GEOGRAPHIC_DATA]"
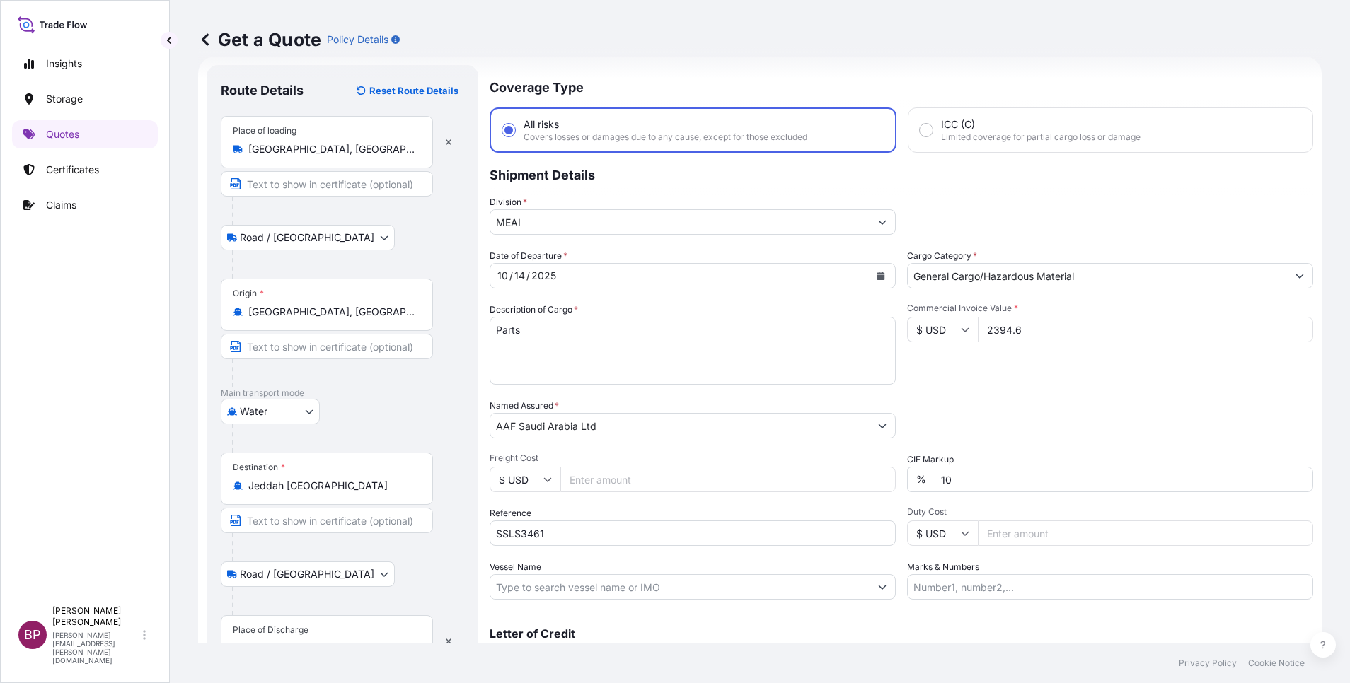
scroll to position [93, 0]
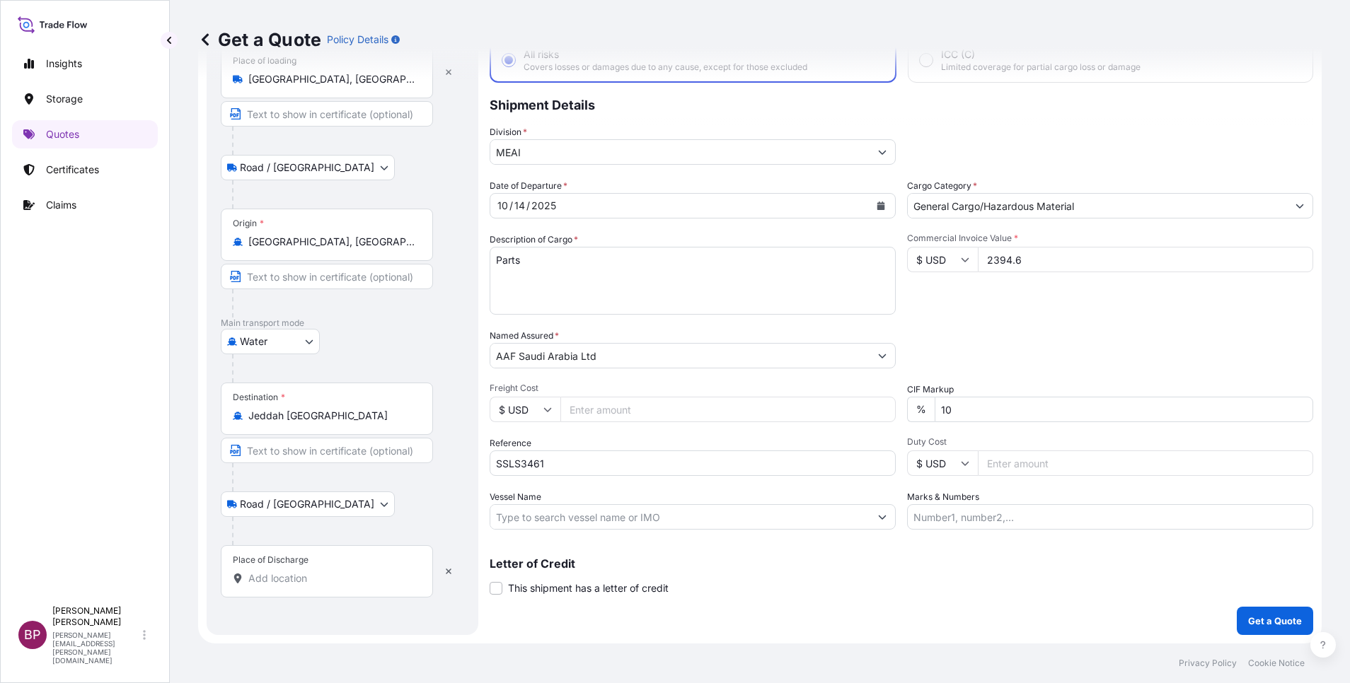
click at [335, 576] on input "Place of Discharge" at bounding box center [331, 579] width 167 height 14
paste input "Jeddah"
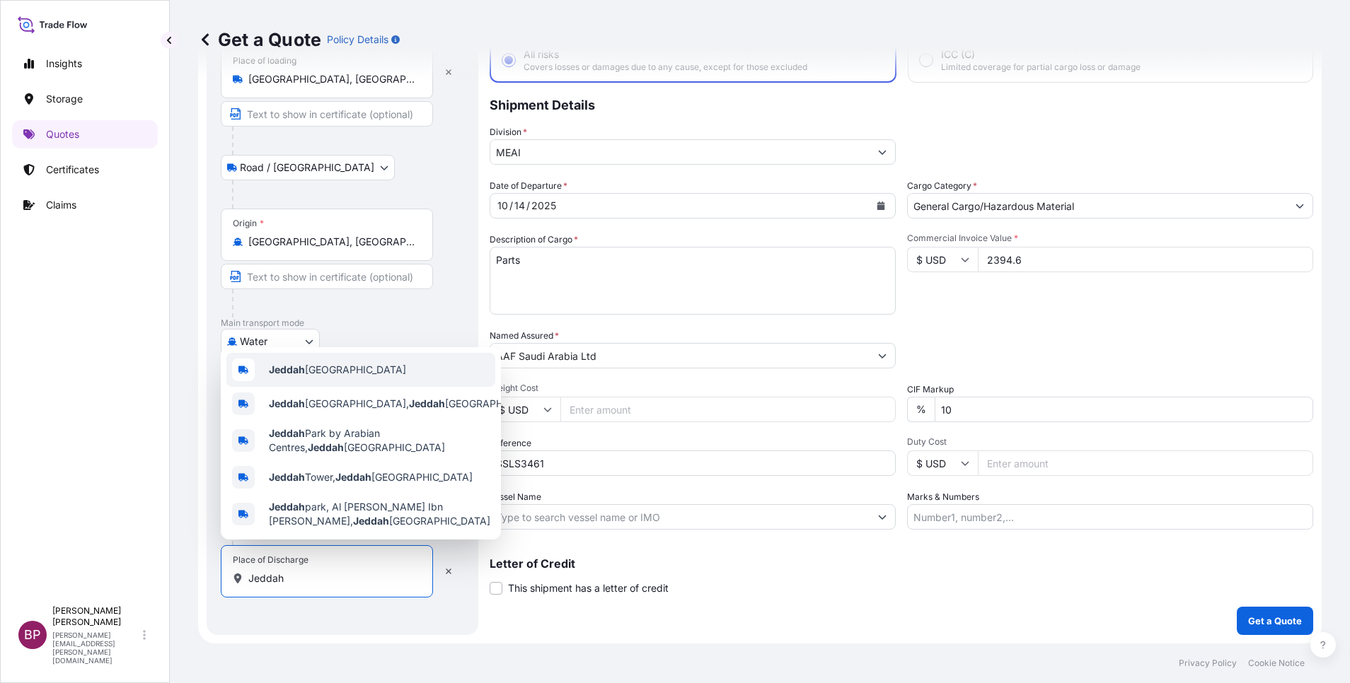
click at [357, 368] on span "Jeddah [GEOGRAPHIC_DATA]" at bounding box center [337, 370] width 137 height 14
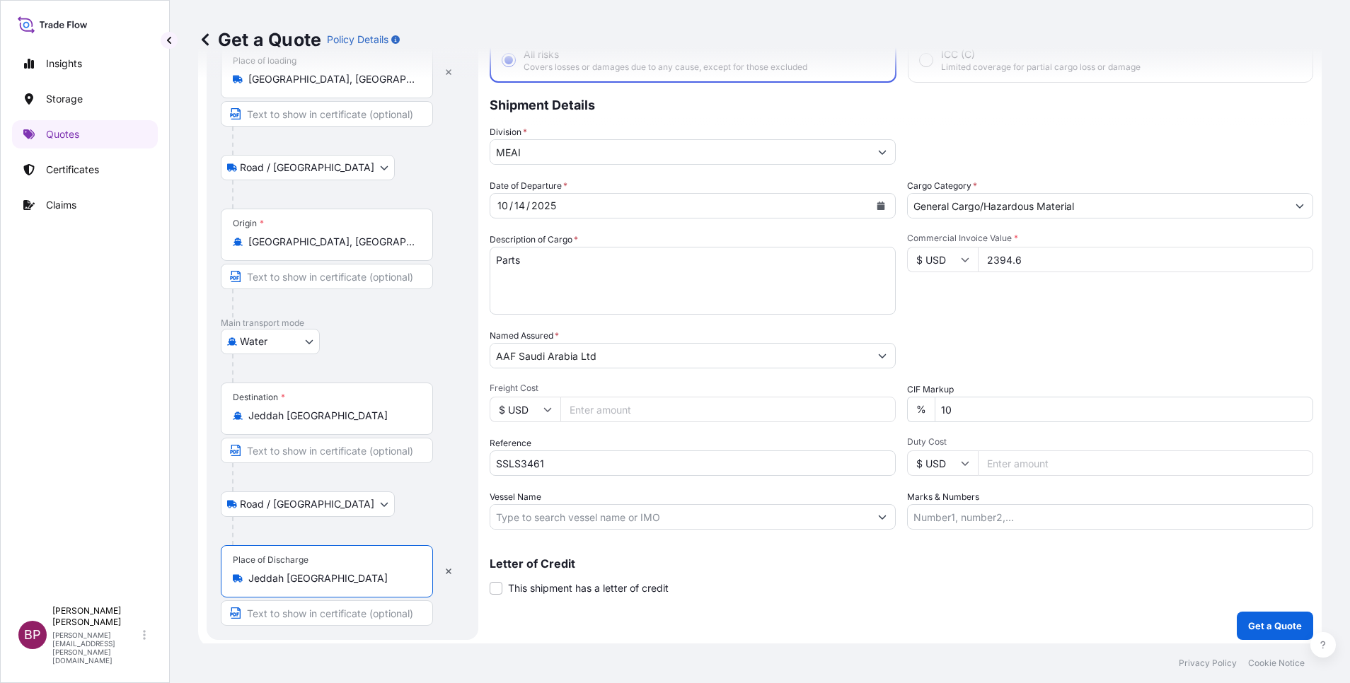
type input "Jeddah [GEOGRAPHIC_DATA]"
click at [423, 360] on div at bounding box center [348, 368] width 232 height 28
click at [1248, 630] on p "Get a Quote" at bounding box center [1275, 626] width 54 height 14
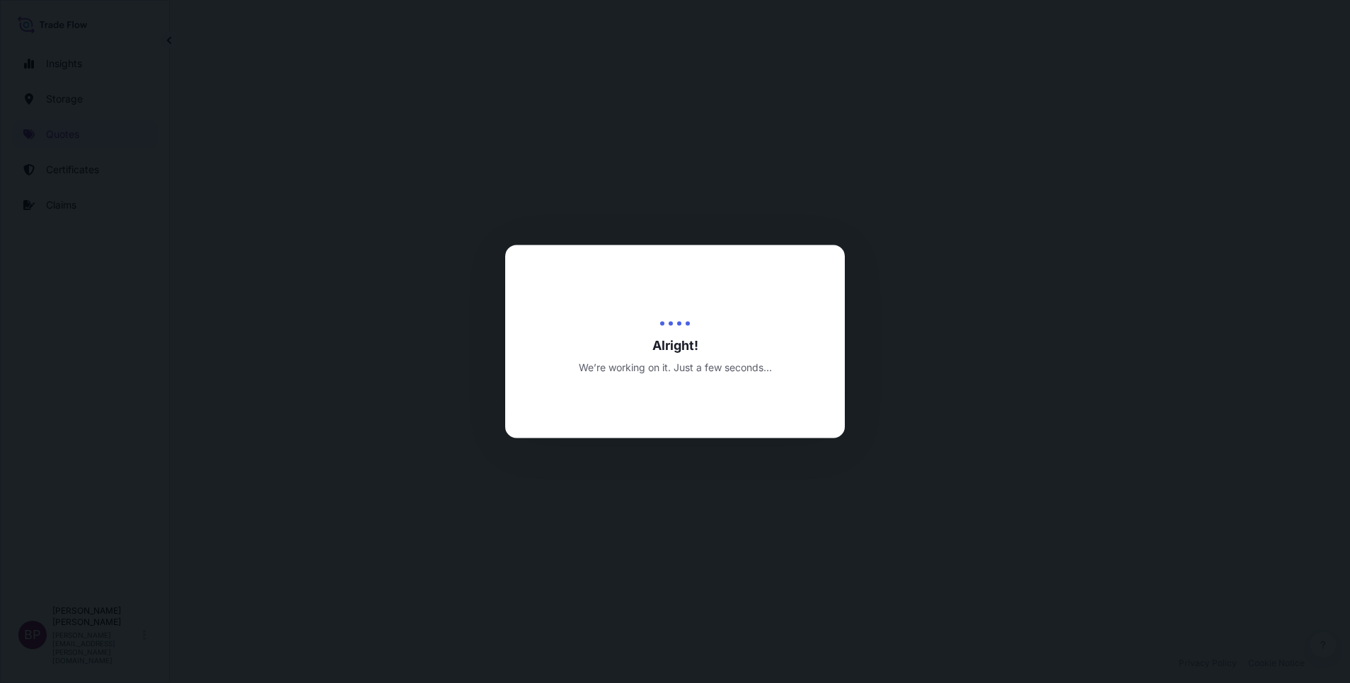
select select "Road / [GEOGRAPHIC_DATA]"
select select "Water"
select select "Road / [GEOGRAPHIC_DATA]"
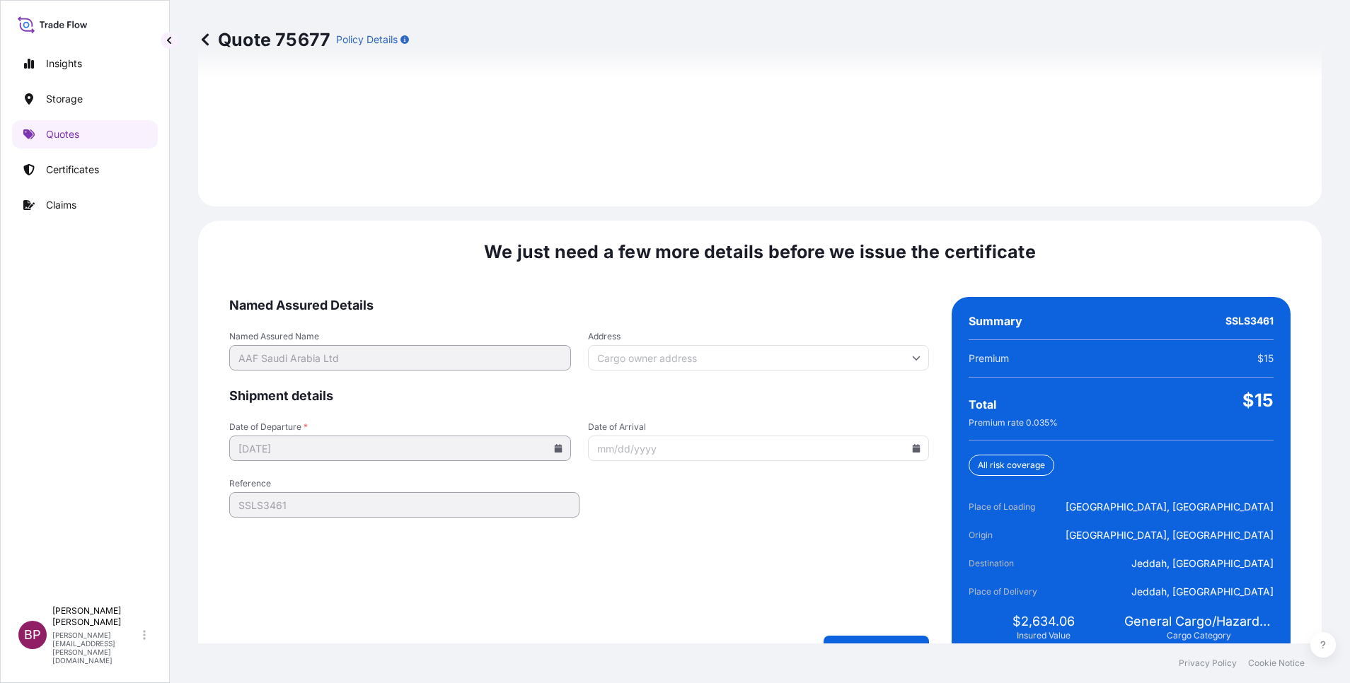
scroll to position [2096, 0]
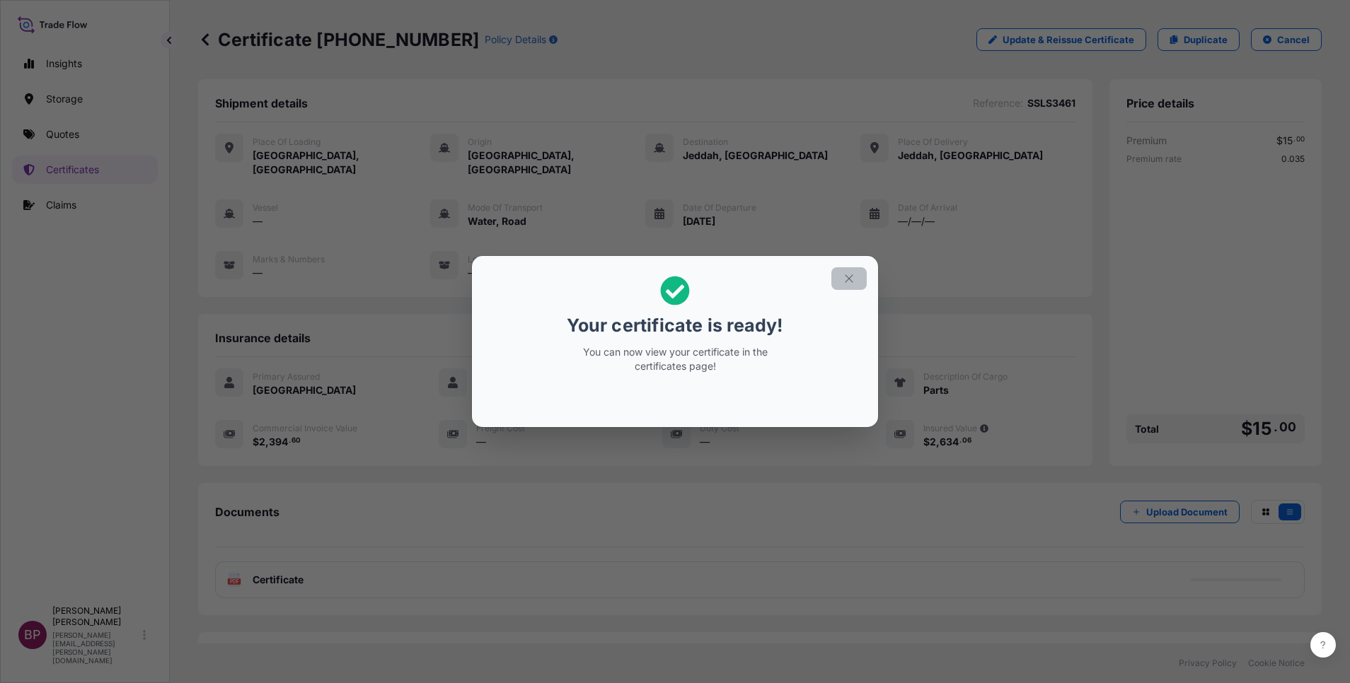
click at [838, 279] on button "button" at bounding box center [848, 278] width 35 height 23
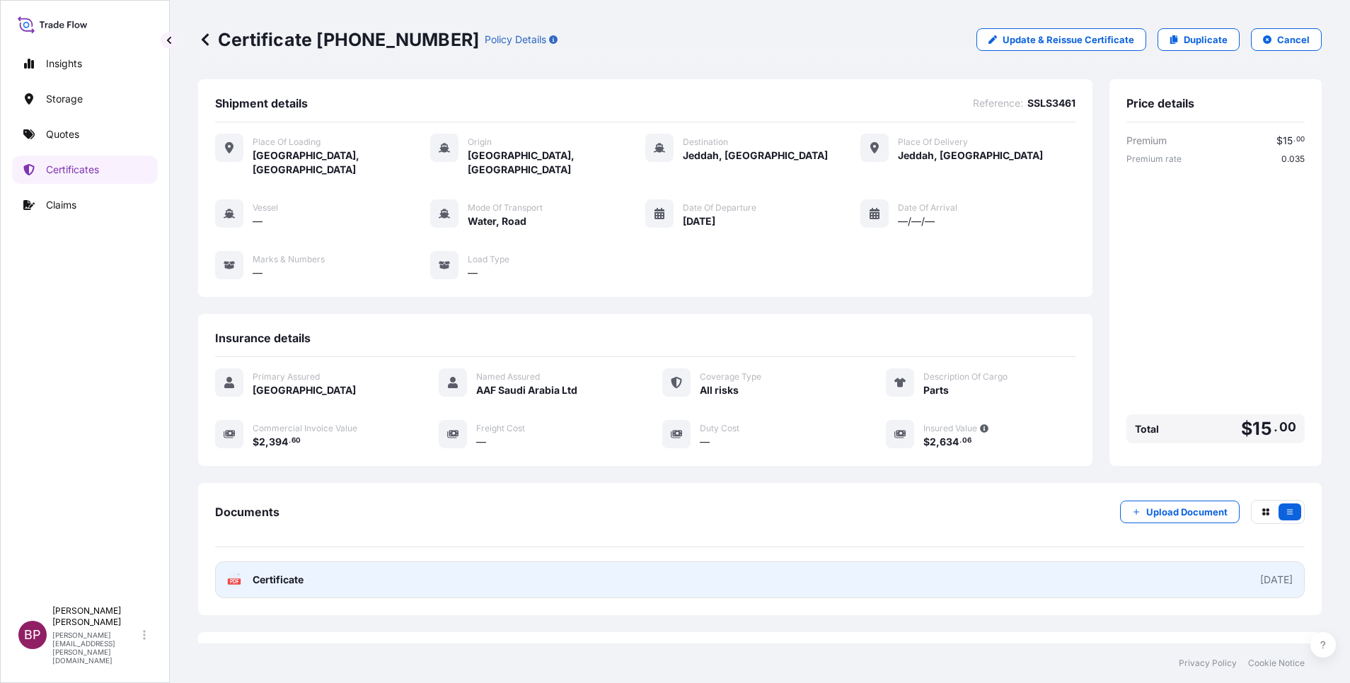
click at [281, 573] on span "Certificate" at bounding box center [278, 580] width 51 height 14
